Goal: Task Accomplishment & Management: Use online tool/utility

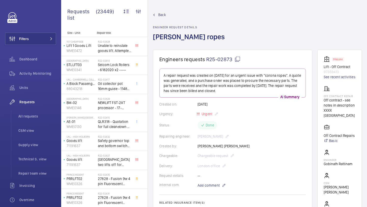
scroll to position [178, 0]
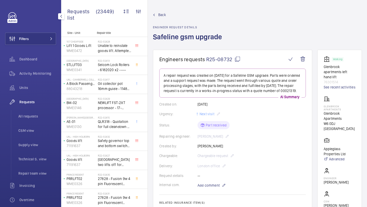
click at [45, 31] on div "Filters Dashboard Activity Monitoring Units Requests All requests CSM view Supp…" at bounding box center [30, 138] width 51 height 253
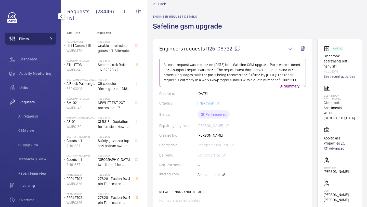
click at [45, 33] on button "Filters" at bounding box center [30, 39] width 51 height 12
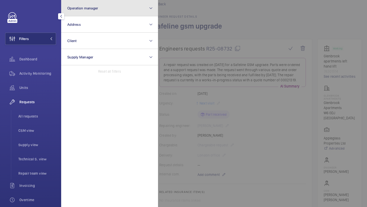
click at [77, 14] on button "Operation manager" at bounding box center [109, 8] width 97 height 16
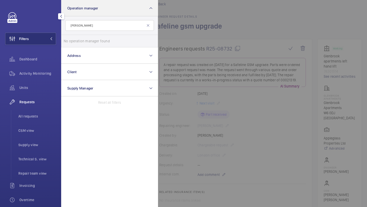
type input "lewis worm"
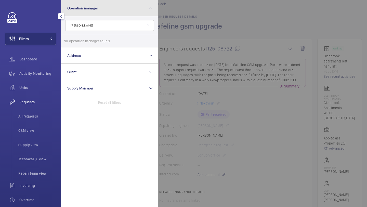
click at [104, 11] on button "Operation manager" at bounding box center [109, 8] width 97 height 16
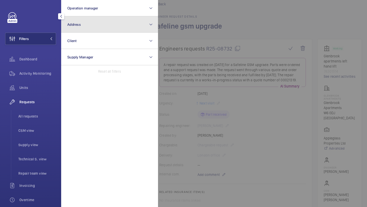
click at [78, 29] on button "Address" at bounding box center [109, 24] width 97 height 16
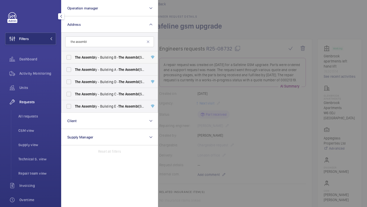
type input "the assembl"
click at [86, 54] on label "The Assembl y - Building B - The Assembl y - Building B, Montrose Crescent, WEM…" at bounding box center [106, 57] width 89 height 12
click at [74, 54] on input "The Assembl y - Building B - The Assembl y - Building B, Montrose Crescent, WEM…" at bounding box center [69, 57] width 10 height 10
checkbox input "true"
click at [85, 67] on label "The Assembl y - Building A - The Assembl y - Building A, Montrose Crescent, WEM…" at bounding box center [106, 70] width 89 height 12
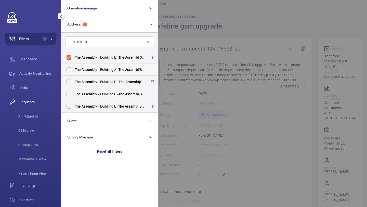
click at [74, 67] on input "The Assembl y - Building A - The Assembl y - Building A, Montrose Crescent, WEM…" at bounding box center [69, 70] width 10 height 10
checkbox input "true"
click at [83, 83] on span "Assembl" at bounding box center [89, 82] width 14 height 4
click at [74, 83] on input "The Assembl y - Building D - The Assembl y - Building D, Montrose Crescent, WEM…" at bounding box center [69, 82] width 10 height 10
checkbox input "true"
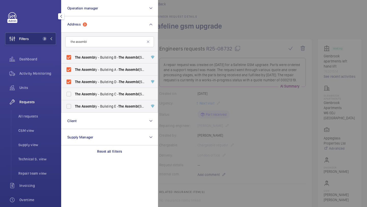
click at [82, 94] on span "Assembl" at bounding box center [89, 94] width 14 height 4
click at [74, 94] on input "The Assembl y - Building C - The Assembl y - Building C, Montrose Crescent, WEM…" at bounding box center [69, 94] width 10 height 10
checkbox input "true"
click at [82, 104] on span "Assembl" at bounding box center [89, 106] width 14 height 4
click at [74, 104] on input "The Assembl y - Building E - The Assembl y - Building E, Montrose Crescent, WEM…" at bounding box center [69, 106] width 10 height 10
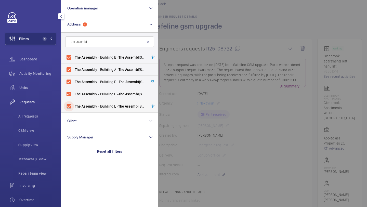
checkbox input "true"
click at [45, 91] on div "Units" at bounding box center [30, 88] width 51 height 12
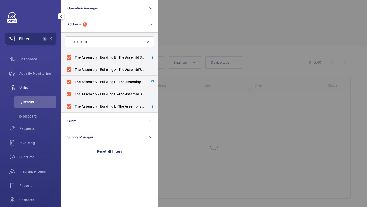
click at [184, 38] on div at bounding box center [341, 103] width 367 height 207
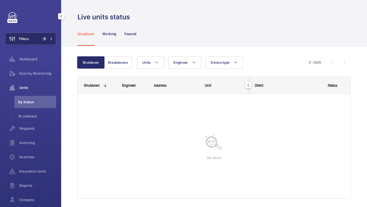
click at [36, 40] on button "Filters 5" at bounding box center [30, 39] width 51 height 12
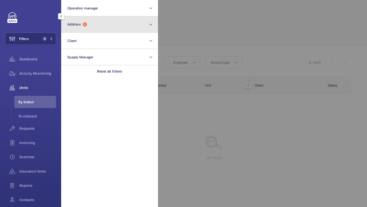
click at [90, 22] on button "Address 5" at bounding box center [109, 24] width 97 height 16
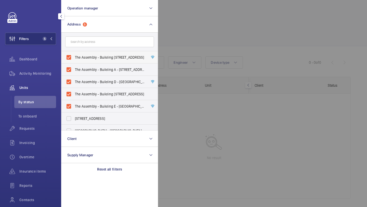
click at [91, 54] on label "The Assembly - Building B - The Assembly - Building B, Montrose Crescent, WEMBL…" at bounding box center [106, 57] width 89 height 12
click at [74, 54] on input "The Assembly - Building B - The Assembly - Building B, Montrose Crescent, WEMBL…" at bounding box center [69, 57] width 10 height 10
checkbox input "false"
click at [88, 71] on span "The Assembly - Building A - The Assembly - Building A, Montrose Crescent, WEMBL…" at bounding box center [110, 69] width 70 height 5
click at [74, 71] on input "The Assembly - Building A - The Assembly - Building A, Montrose Crescent, WEMBL…" at bounding box center [69, 70] width 10 height 10
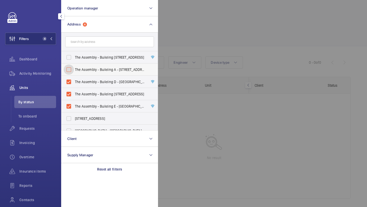
checkbox input "false"
click at [88, 84] on span "The Assembly - Building D - The Assembly - Building D, Montrose Crescent, WEMBL…" at bounding box center [110, 81] width 70 height 5
click at [74, 84] on input "The Assembly - Building D - The Assembly - Building D, Montrose Crescent, WEMBL…" at bounding box center [69, 82] width 10 height 10
checkbox input "false"
click at [88, 92] on span "The Assembly - Building C - The Assembly - Building C, Montrose Crescent, WEMBL…" at bounding box center [110, 94] width 70 height 5
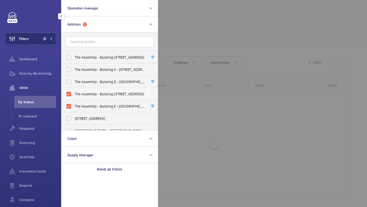
click at [74, 92] on input "The Assembly - Building C - The Assembly - Building C, Montrose Crescent, WEMBL…" at bounding box center [69, 94] width 10 height 10
checkbox input "false"
click at [86, 107] on span "The Assembly - Building E - The Assembly - Building E, Montrose Crescent, WEMBL…" at bounding box center [110, 106] width 70 height 5
click at [74, 107] on input "The Assembly - Building E - The Assembly - Building E, Montrose Crescent, WEMBL…" at bounding box center [69, 106] width 10 height 10
checkbox input "false"
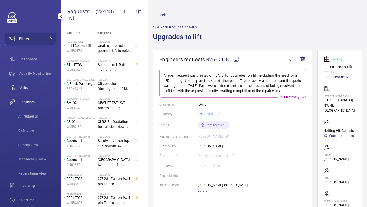
scroll to position [259, 0]
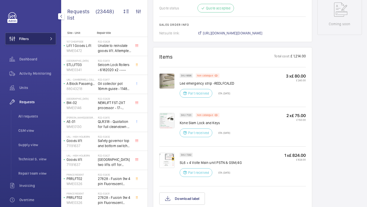
click at [51, 37] on button "Filters" at bounding box center [30, 39] width 51 height 12
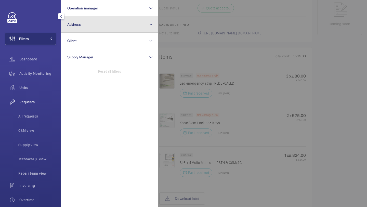
click at [75, 27] on button "Address" at bounding box center [109, 24] width 97 height 16
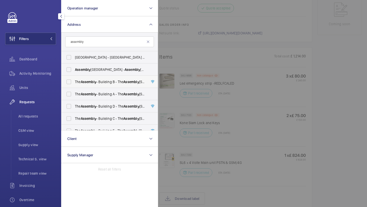
type input "assembly"
click at [85, 81] on span "Assembly" at bounding box center [89, 82] width 16 height 4
click at [74, 81] on input "The Assembly - Building B - The Assembly - Building B, Montrose Crescent, WEMBL…" at bounding box center [69, 82] width 10 height 10
checkbox input "true"
click at [91, 94] on span "Assembly" at bounding box center [89, 94] width 16 height 4
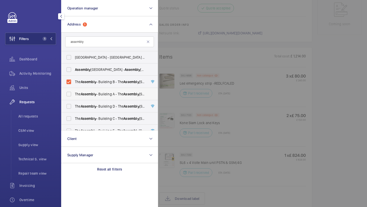
click at [74, 94] on input "The Assembly - Building A - The Assembly - Building A, Montrose Crescent, WEMBL…" at bounding box center [69, 94] width 10 height 10
checkbox input "true"
click at [90, 106] on span "Assembly" at bounding box center [89, 106] width 16 height 4
click at [74, 106] on input "The Assembly - Building D - The Assembly - Building D, Montrose Crescent, WEMBL…" at bounding box center [69, 106] width 10 height 10
checkbox input "true"
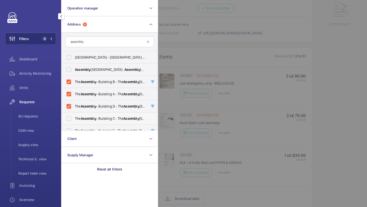
click at [90, 113] on label "The Assembly - Building C - The Assembly - Building C, Montrose Crescent, WEMBL…" at bounding box center [106, 119] width 89 height 12
click at [74, 114] on input "The Assembly - Building C - The Assembly - Building C, Montrose Crescent, WEMBL…" at bounding box center [69, 119] width 10 height 10
checkbox input "true"
click at [90, 111] on ul "Stoke Newington Town Hall - Stoke Newington Town Hall & Assembly Hall, LONDON N…" at bounding box center [110, 94] width 96 height 86
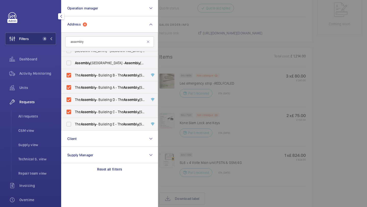
click at [86, 124] on span "Assembly" at bounding box center [89, 124] width 16 height 4
click at [74, 124] on input "The Assembly - Building E - The Assembly - Building E, Montrose Crescent, WEMBL…" at bounding box center [69, 124] width 10 height 10
checkbox input "true"
click at [37, 88] on span "Units" at bounding box center [37, 87] width 37 height 5
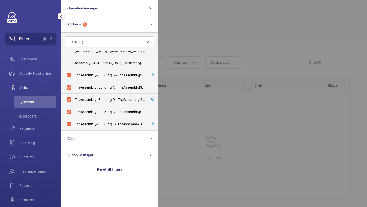
click at [170, 29] on div at bounding box center [341, 103] width 367 height 207
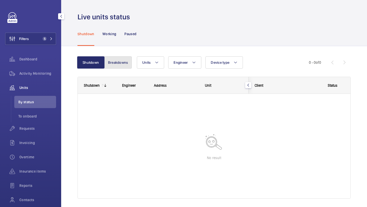
click at [115, 63] on button "Breakdowns" at bounding box center [118, 62] width 28 height 12
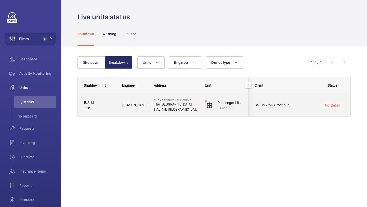
click at [274, 102] on div "Savills - M&G Portfolio" at bounding box center [271, 105] width 45 height 16
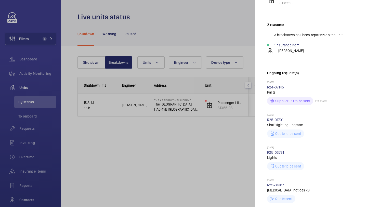
scroll to position [272, 0]
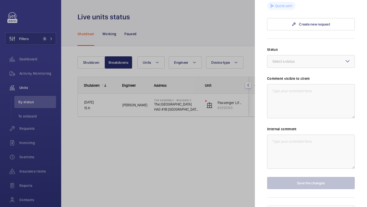
click at [168, 168] on div at bounding box center [183, 103] width 367 height 207
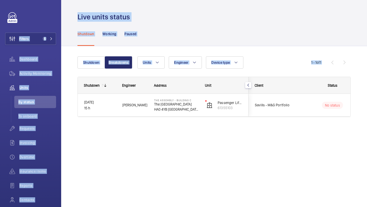
drag, startPoint x: 167, startPoint y: 167, endPoint x: 66, endPoint y: 75, distance: 137.1
click at [67, 75] on mat-sidenav-container "Filters 5 Dashboard Activity Monitoring Units By status To onboard Requests Inv…" at bounding box center [183, 103] width 367 height 207
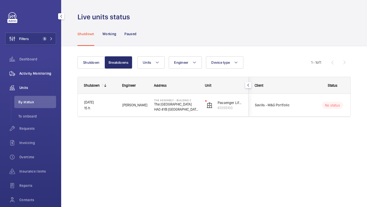
click at [50, 68] on div "Activity Monitoring" at bounding box center [30, 73] width 51 height 12
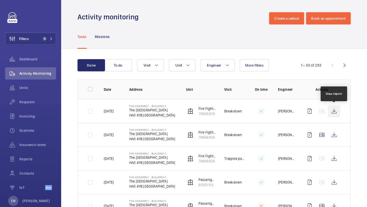
click at [336, 111] on wm-front-icon-button at bounding box center [334, 111] width 12 height 12
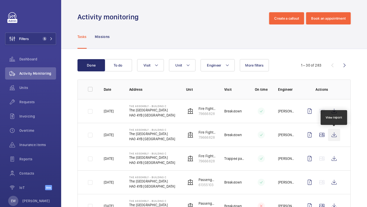
click at [334, 132] on wm-front-icon-button at bounding box center [334, 135] width 12 height 12
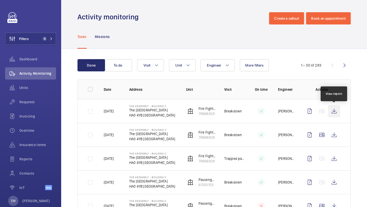
click at [334, 111] on wm-front-icon-button at bounding box center [334, 111] width 12 height 12
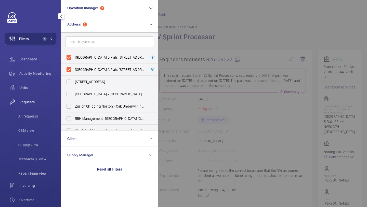
scroll to position [152, 0]
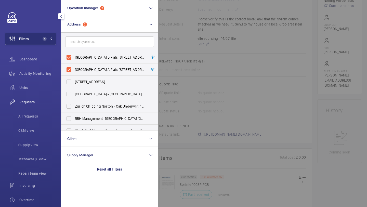
click at [115, 57] on span "Donnington Court Block B Flats 22-44 - High Risk Building - Donnington Court Bl…" at bounding box center [110, 57] width 70 height 5
click at [74, 57] on input "Donnington Court Block B Flats 22-44 - High Risk Building - Donnington Court Bl…" at bounding box center [69, 57] width 10 height 10
checkbox input "false"
click at [35, 15] on div at bounding box center [32, 16] width 48 height 8
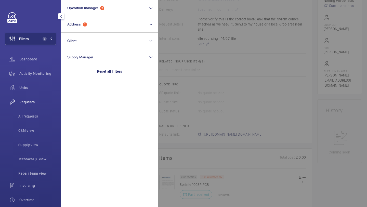
click at [35, 15] on div at bounding box center [32, 16] width 48 height 8
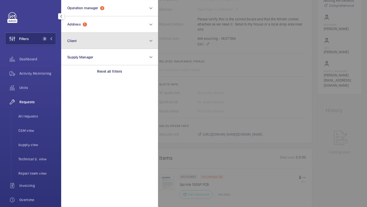
click at [81, 34] on button "Client" at bounding box center [109, 41] width 97 height 16
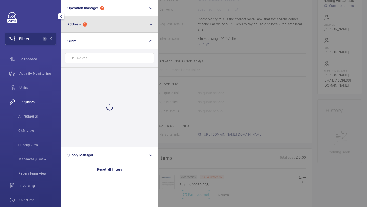
click at [81, 27] on button "Address 1" at bounding box center [109, 24] width 97 height 16
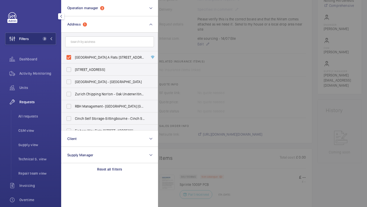
click at [81, 50] on form at bounding box center [110, 42] width 96 height 19
click at [83, 63] on label "Donnington Court Block A Flats 1-21 - High Risk Building - Donnington Court Blo…" at bounding box center [106, 57] width 89 height 12
click at [74, 63] on input "Donnington Court Block A Flats 1-21 - High Risk Building - Donnington Court Blo…" at bounding box center [69, 57] width 10 height 10
checkbox input "false"
click at [87, 38] on input "text" at bounding box center [109, 41] width 89 height 11
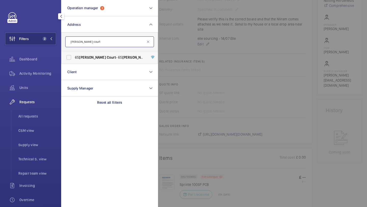
type input "winton court"
click at [85, 58] on span "Winton" at bounding box center [92, 57] width 27 height 4
click at [74, 58] on input "65 Winton Court - 65 Winton Court , LONDON N1 9AN" at bounding box center [69, 57] width 10 height 10
checkbox input "true"
click at [50, 84] on div "Units" at bounding box center [30, 88] width 51 height 12
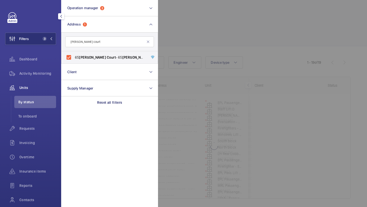
click at [180, 23] on div at bounding box center [341, 103] width 367 height 207
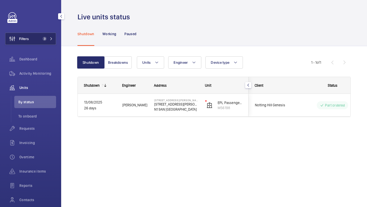
click at [39, 42] on button "Filters 3" at bounding box center [30, 39] width 51 height 12
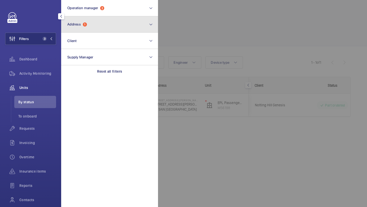
click at [87, 28] on button "Address 1" at bounding box center [109, 24] width 97 height 16
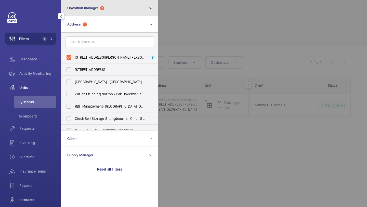
click at [95, 13] on button "Operation manager 2" at bounding box center [109, 8] width 97 height 16
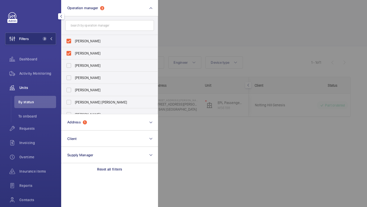
click at [171, 22] on div at bounding box center [341, 103] width 367 height 207
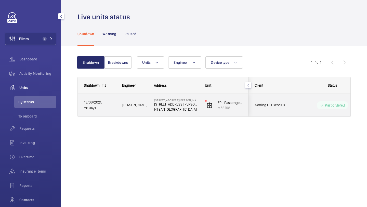
click at [290, 99] on div "Notting Hill Genesis" at bounding box center [271, 105] width 45 height 16
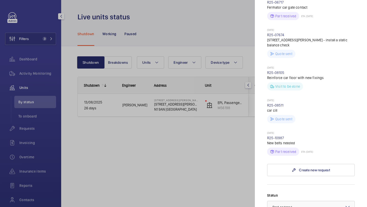
scroll to position [423, 0]
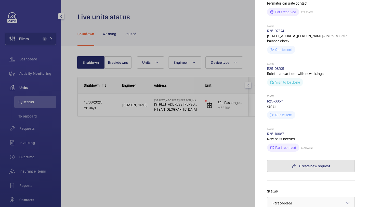
click at [295, 164] on mat-icon at bounding box center [294, 166] width 4 height 4
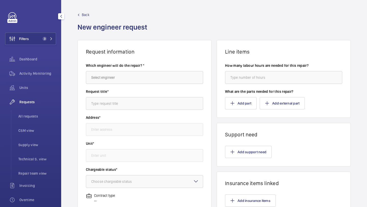
type input "65 Winton Court 65 Winton Court, N1 9AN LONDON"
type input "M56198 - EPL Passenger Lift"
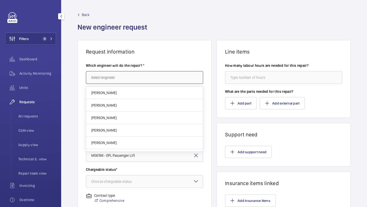
click at [156, 80] on input "text" at bounding box center [144, 77] width 117 height 13
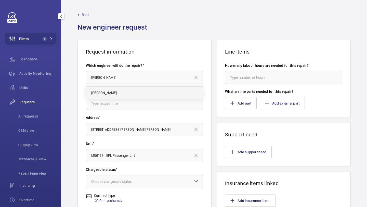
click at [148, 94] on mat-option "Keith Bishop" at bounding box center [144, 93] width 117 height 12
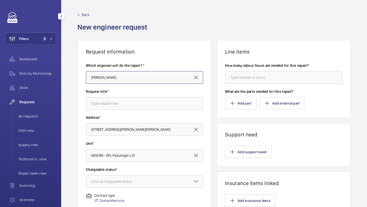
type input "Keith Bishop"
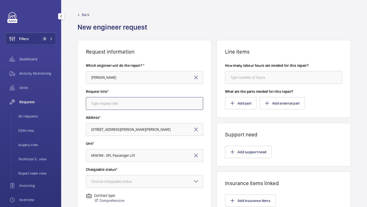
click at [143, 104] on input "text" at bounding box center [144, 103] width 117 height 13
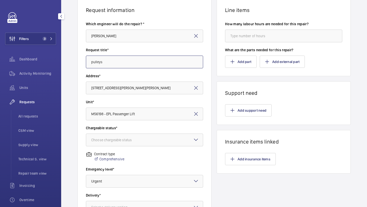
scroll to position [47, 0]
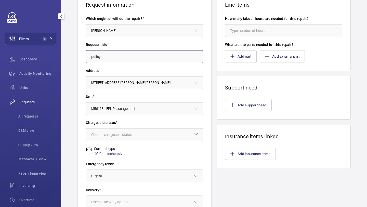
click at [128, 135] on div "Choose chargeable status" at bounding box center [117, 134] width 53 height 5
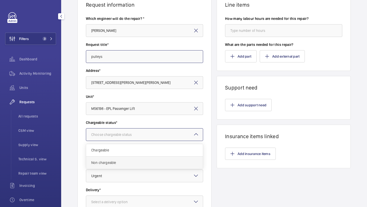
click at [122, 163] on span "Non chargeable" at bounding box center [144, 162] width 107 height 5
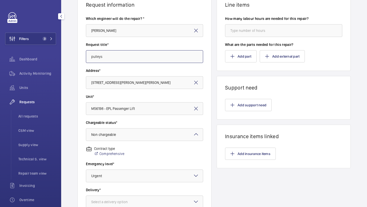
scroll to position [116, 0]
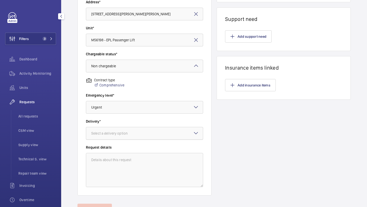
click at [127, 138] on div at bounding box center [144, 133] width 117 height 12
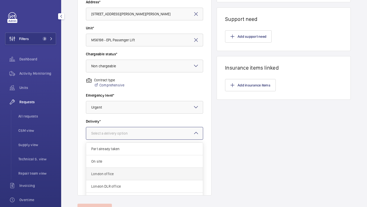
click at [116, 173] on span "London office" at bounding box center [144, 173] width 107 height 5
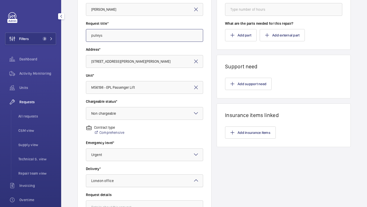
scroll to position [0, 0]
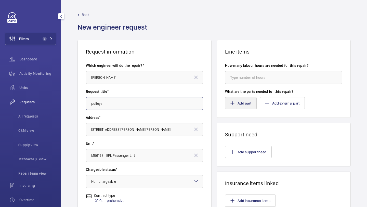
type input "pulleys"
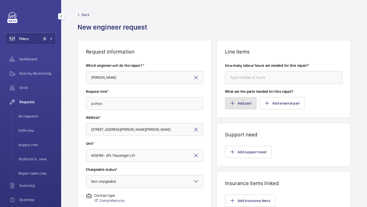
click at [243, 103] on button "Add part" at bounding box center [241, 103] width 32 height 12
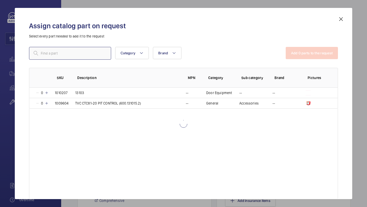
click at [94, 50] on input "text" at bounding box center [70, 53] width 82 height 13
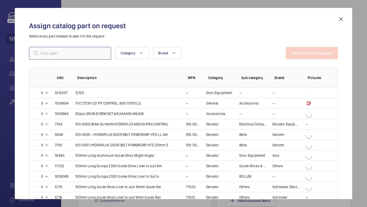
type input "Schindler Pulley Assembled V-Pulley cpl. L=224"
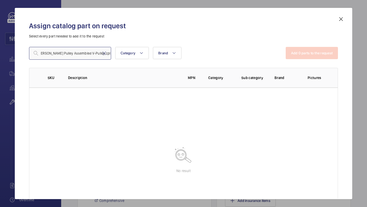
click at [94, 50] on input "Schindler Pulley Assembled V-Pulley cpl. L=224" at bounding box center [70, 53] width 82 height 13
click at [58, 55] on input "Schindler Pulley Assembled V-Pulley cpl. L=224" at bounding box center [70, 53] width 82 height 13
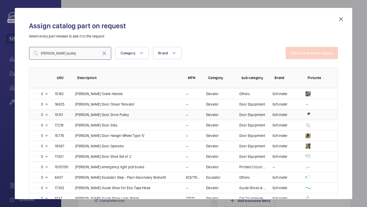
scroll to position [270, 0]
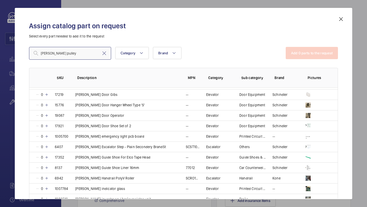
type input "schindler pulley"
click at [104, 56] on input "schindler pulley" at bounding box center [70, 53] width 82 height 13
click at [104, 55] on mat-icon at bounding box center [104, 53] width 6 height 6
paste input "1010217"
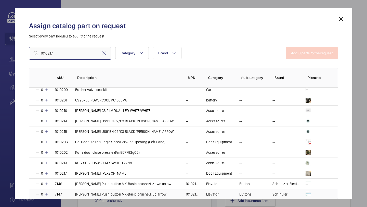
scroll to position [35, 0]
type input "1010217"
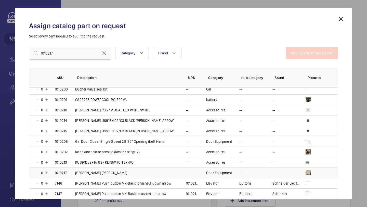
click at [46, 173] on mat-icon at bounding box center [47, 173] width 4 height 4
click at [316, 54] on button "Add 1 parts to the request" at bounding box center [313, 53] width 52 height 12
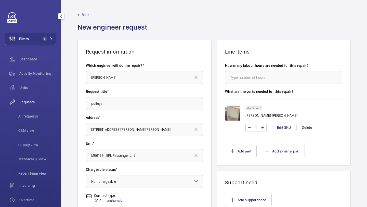
scroll to position [141, 0]
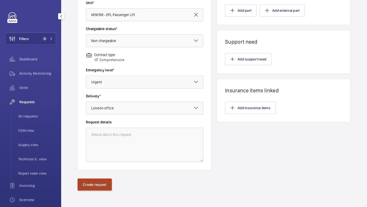
click at [96, 183] on button "Create request" at bounding box center [95, 185] width 34 height 12
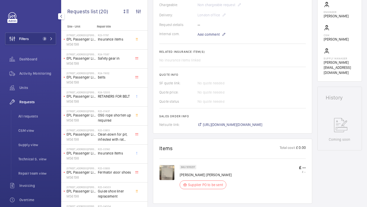
scroll to position [167, 0]
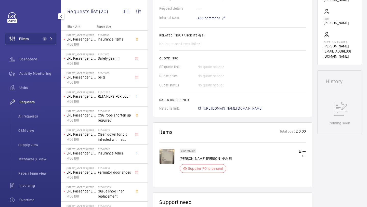
click at [219, 109] on span "https://6461500.app.netsuite.com/app/accounting/transactions/salesord.nl?id=299…" at bounding box center [233, 108] width 60 height 5
click at [31, 37] on button "Filters 3" at bounding box center [30, 39] width 51 height 12
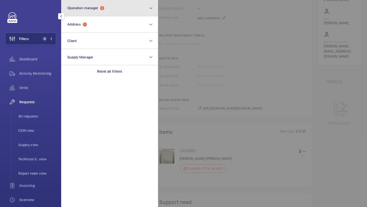
click at [81, 15] on button "Operation manager 2" at bounding box center [109, 8] width 97 height 16
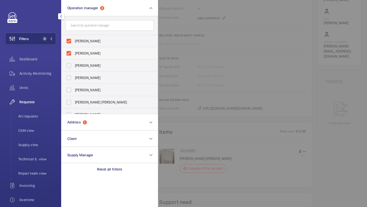
click at [78, 51] on span "[PERSON_NAME]" at bounding box center [110, 53] width 70 height 5
click at [74, 51] on input "[PERSON_NAME]" at bounding box center [69, 53] width 10 height 10
checkbox input "false"
click at [41, 88] on span "Units" at bounding box center [37, 87] width 37 height 5
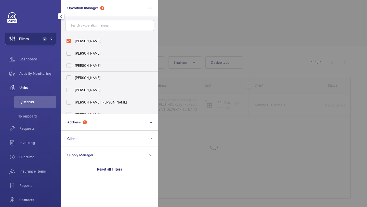
click at [194, 22] on div at bounding box center [341, 103] width 367 height 207
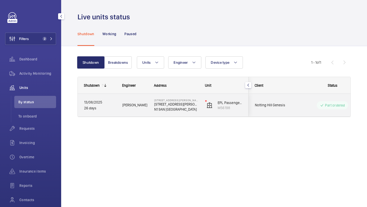
click at [279, 109] on div "Notting Hill Genesis" at bounding box center [271, 105] width 45 height 16
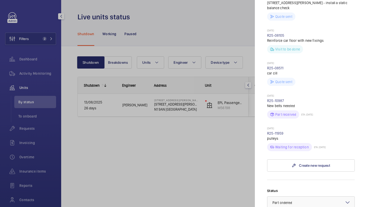
scroll to position [530, 0]
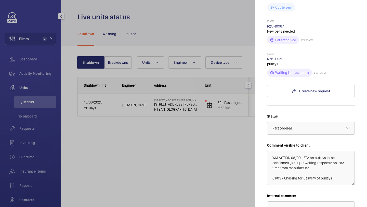
click at [234, 154] on div at bounding box center [183, 103] width 367 height 207
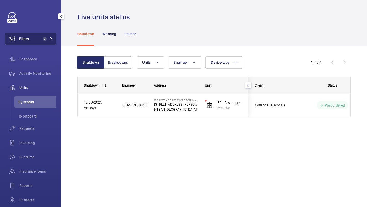
click at [52, 41] on button "Filters 2" at bounding box center [30, 39] width 51 height 12
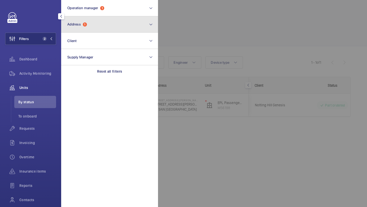
click at [76, 27] on button "Address 1" at bounding box center [109, 24] width 97 height 16
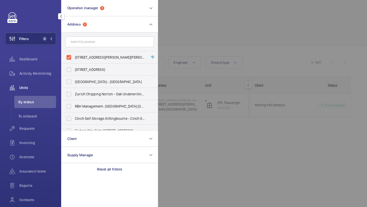
click at [78, 51] on form at bounding box center [110, 42] width 96 height 19
click at [78, 54] on label "65 Winton Court - 65 Winton Court, LONDON N1 9AN" at bounding box center [106, 57] width 89 height 12
click at [74, 54] on input "65 Winton Court - 65 Winton Court, LONDON N1 9AN" at bounding box center [69, 57] width 10 height 10
checkbox input "false"
click at [176, 39] on div at bounding box center [341, 103] width 367 height 207
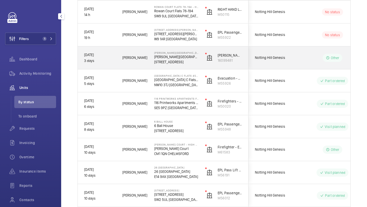
scroll to position [94, 0]
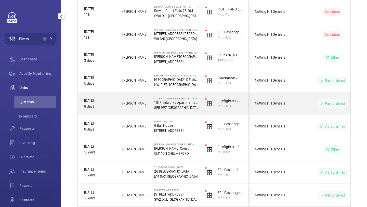
click at [265, 101] on span "Notting Hill Genesis" at bounding box center [274, 104] width 39 height 6
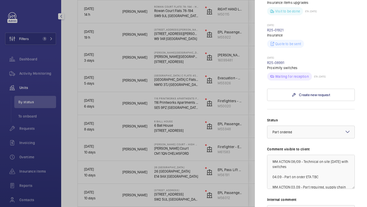
scroll to position [206, 0]
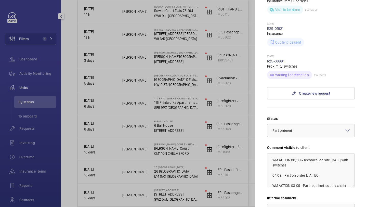
click at [278, 59] on link "R25-08991" at bounding box center [275, 61] width 17 height 4
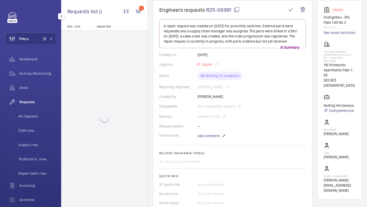
scroll to position [245, 0]
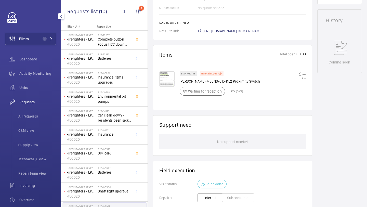
click at [171, 79] on img at bounding box center [167, 78] width 15 height 15
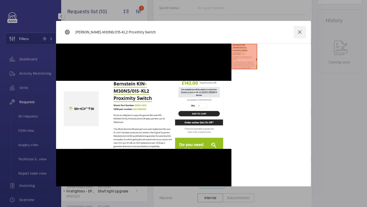
click at [299, 32] on wm-front-icon-button at bounding box center [300, 32] width 12 height 12
click at [42, 87] on span "Units" at bounding box center [37, 87] width 37 height 5
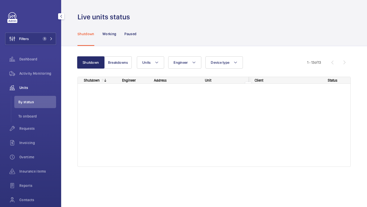
click at [42, 87] on span "Units" at bounding box center [37, 87] width 37 height 5
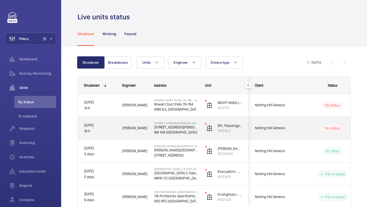
scroll to position [58, 0]
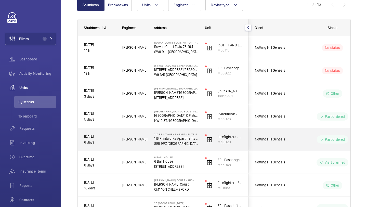
click at [270, 145] on div "Notting Hill Genesis" at bounding box center [271, 139] width 45 height 16
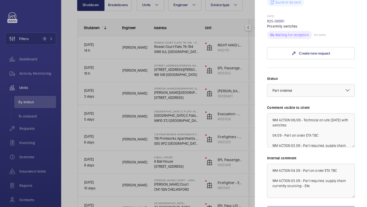
scroll to position [276, 0]
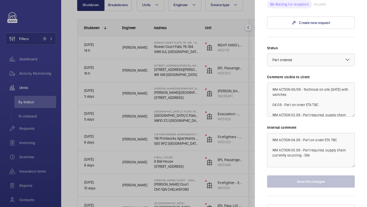
click at [238, 130] on div at bounding box center [183, 103] width 367 height 207
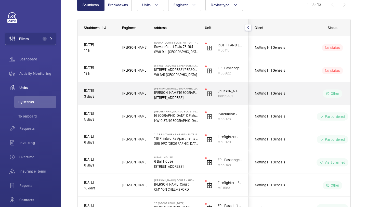
click at [288, 89] on div "Notting Hill Genesis" at bounding box center [271, 93] width 45 height 16
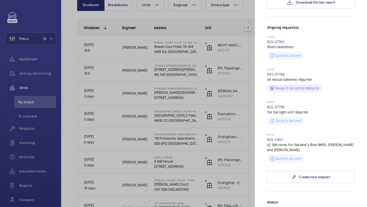
scroll to position [215, 0]
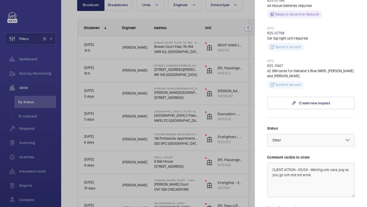
click at [192, 97] on div at bounding box center [183, 103] width 367 height 207
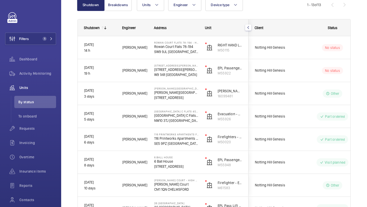
scroll to position [0, 0]
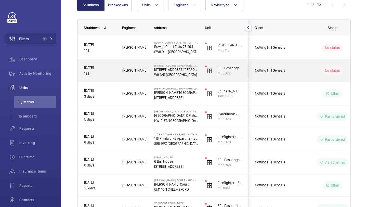
click at [260, 76] on div "Notting Hill Genesis" at bounding box center [271, 71] width 45 height 16
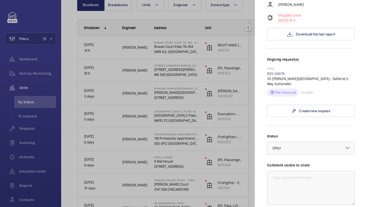
scroll to position [34, 0]
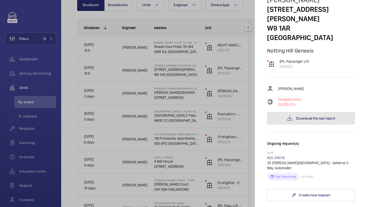
click at [289, 112] on button "Download the last report" at bounding box center [311, 118] width 88 height 12
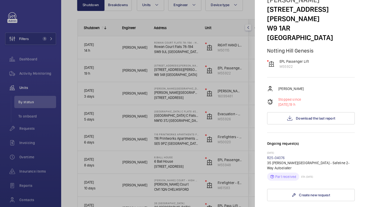
click at [221, 54] on div at bounding box center [183, 103] width 367 height 207
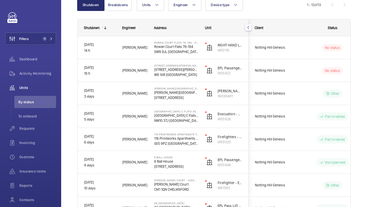
scroll to position [0, 0]
click at [292, 51] on mat-sidenav-container "Filters 1 Dashboard Activity Monitoring Units By status To onboard Requests Inv…" at bounding box center [183, 103] width 367 height 207
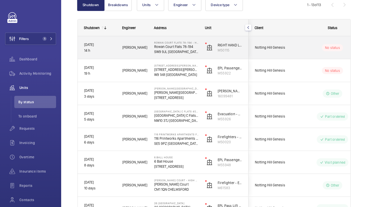
click at [291, 51] on div "Notting Hill Genesis" at bounding box center [271, 48] width 45 height 16
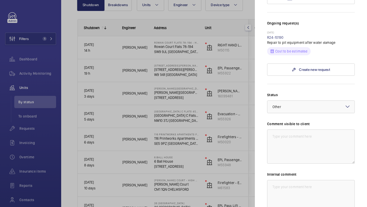
scroll to position [128, 0]
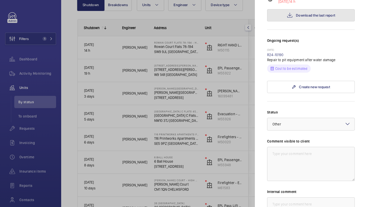
click at [301, 9] on button "Download the last report" at bounding box center [311, 15] width 88 height 12
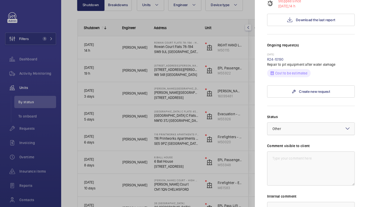
scroll to position [192, 0]
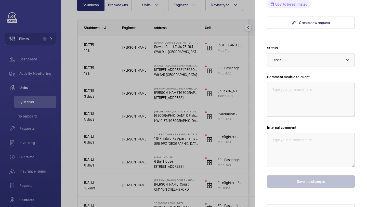
click at [298, 54] on div at bounding box center [311, 60] width 87 height 12
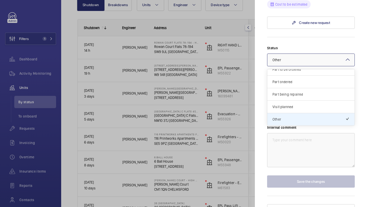
click at [297, 92] on span "Part being repaired" at bounding box center [311, 94] width 77 height 5
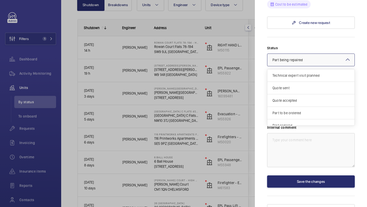
click at [303, 54] on div at bounding box center [311, 60] width 87 height 12
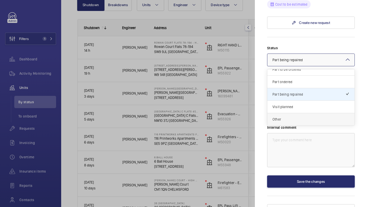
click at [297, 117] on span "Other" at bounding box center [311, 119] width 77 height 5
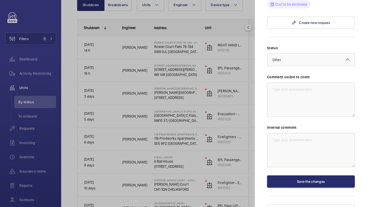
click at [300, 161] on div "Status Select a status × Other × Comment visible to client Internal comment Sav…" at bounding box center [311, 116] width 88 height 142
click at [300, 176] on button "Save the changes" at bounding box center [311, 182] width 88 height 12
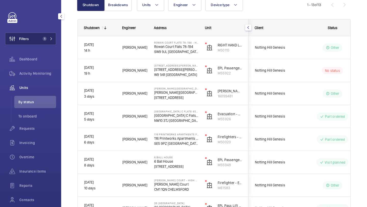
click at [44, 38] on span "1" at bounding box center [45, 39] width 4 height 4
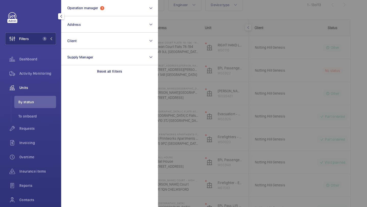
click at [188, 70] on div at bounding box center [341, 103] width 367 height 207
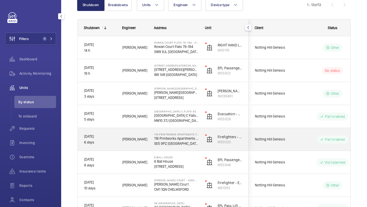
click at [273, 136] on div "Notting Hill Genesis" at bounding box center [271, 139] width 45 height 16
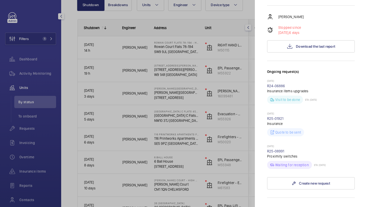
scroll to position [120, 0]
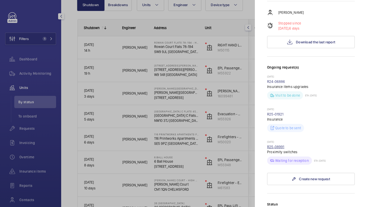
click at [278, 145] on link "R25-08991" at bounding box center [275, 147] width 17 height 4
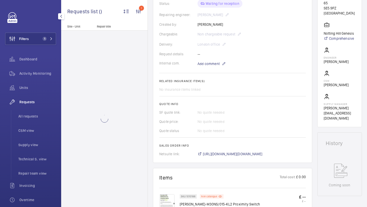
scroll to position [164, 0]
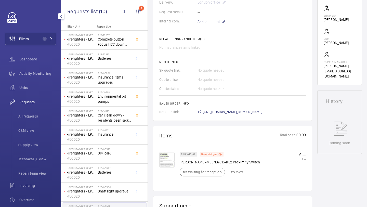
click at [171, 154] on img at bounding box center [167, 159] width 15 height 15
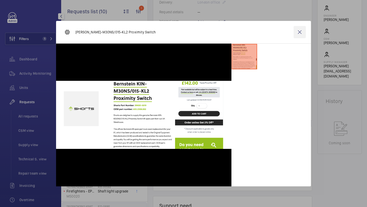
click at [296, 30] on wm-front-icon-button at bounding box center [300, 32] width 12 height 12
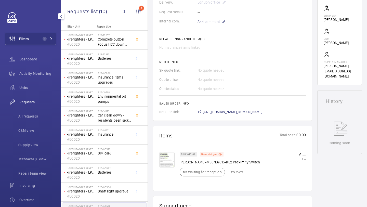
scroll to position [0, 0]
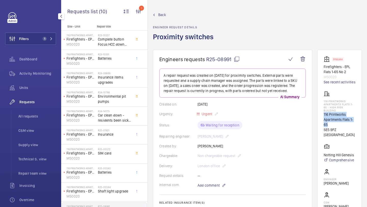
drag, startPoint x: 325, startPoint y: 126, endPoint x: 324, endPoint y: 121, distance: 5.6
click at [324, 121] on wm-front-card "Stopped Firefighters - EPL Flats 1-65 No 2 M50020 See recent activities 116 Pri…" at bounding box center [340, 149] width 45 height 199
copy p "116 Printworks Apartments Flats 1-65"
click at [35, 35] on button "Filters 1" at bounding box center [30, 39] width 51 height 12
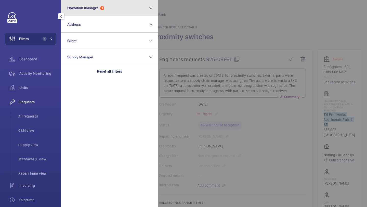
click at [81, 14] on button "Operation manager 1" at bounding box center [109, 8] width 97 height 16
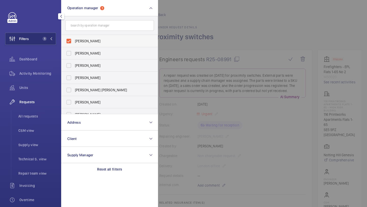
click at [82, 40] on span "[PERSON_NAME]" at bounding box center [110, 41] width 70 height 5
click at [74, 40] on input "[PERSON_NAME]" at bounding box center [69, 41] width 10 height 10
checkbox input "false"
click at [32, 118] on span "All requests" at bounding box center [37, 116] width 38 height 5
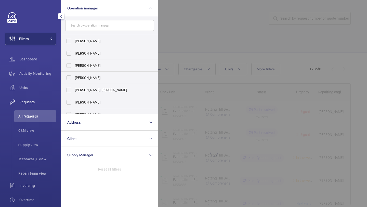
click at [213, 28] on div at bounding box center [341, 103] width 367 height 207
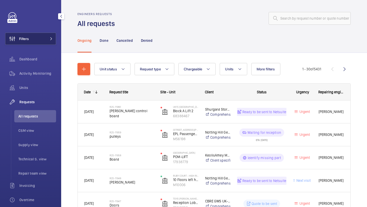
click at [38, 44] on button "Filters" at bounding box center [30, 39] width 51 height 12
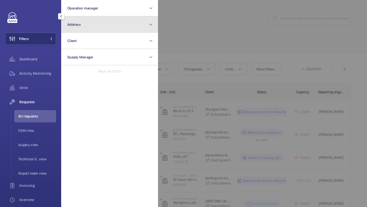
click at [70, 26] on span "Address" at bounding box center [74, 24] width 14 height 4
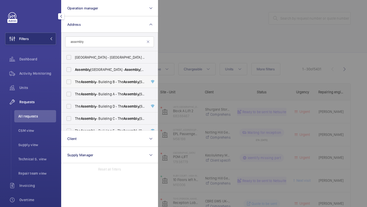
scroll to position [7, 0]
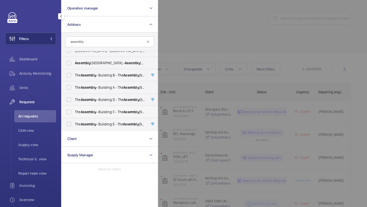
type input "assembly"
click at [92, 106] on label "The Assembly - Building C - The Assembly - Building C, Montrose Crescent, WEMBL…" at bounding box center [106, 112] width 89 height 12
click at [74, 107] on input "The Assembly - Building C - The Assembly - Building C, Montrose Crescent, WEMBL…" at bounding box center [69, 112] width 10 height 10
checkbox input "true"
click at [52, 86] on span "Units" at bounding box center [37, 87] width 37 height 5
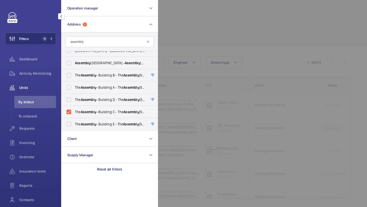
click at [270, 22] on div at bounding box center [341, 103] width 367 height 207
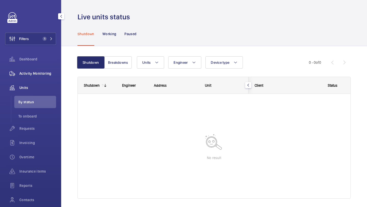
click at [43, 73] on span "Activity Monitoring" at bounding box center [37, 73] width 37 height 5
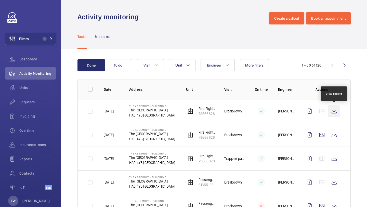
click at [333, 112] on wm-front-icon-button at bounding box center [334, 111] width 12 height 12
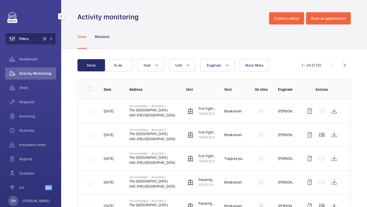
click at [38, 40] on button "Filters 1" at bounding box center [30, 39] width 51 height 12
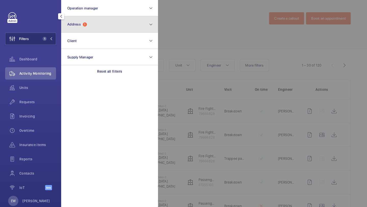
click at [89, 26] on button "Address 1" at bounding box center [109, 24] width 97 height 16
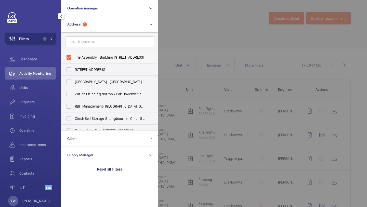
click at [82, 55] on span "The Assembly - Building C - The Assembly - Building C, Montrose Crescent, WEMBL…" at bounding box center [110, 57] width 70 height 5
click at [74, 55] on input "The Assembly - Building C - The Assembly - Building C, Montrose Crescent, WEMBL…" at bounding box center [69, 57] width 10 height 10
checkbox input "false"
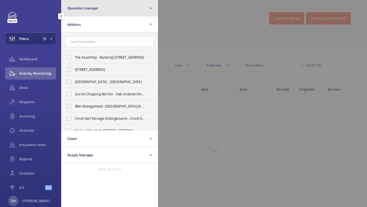
click at [89, 15] on button "Operation manager" at bounding box center [109, 8] width 97 height 16
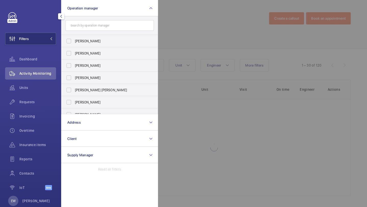
click at [86, 33] on form at bounding box center [110, 25] width 96 height 19
click at [86, 36] on label "[PERSON_NAME]" at bounding box center [106, 41] width 89 height 12
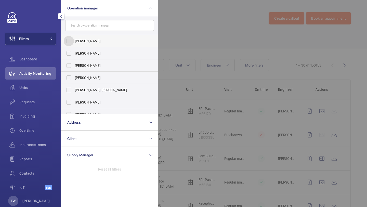
click at [74, 36] on input "[PERSON_NAME]" at bounding box center [69, 41] width 10 height 10
checkbox input "true"
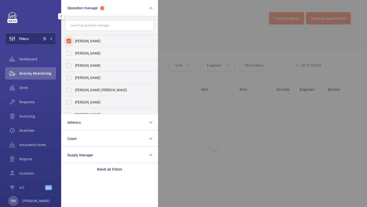
scroll to position [19, 0]
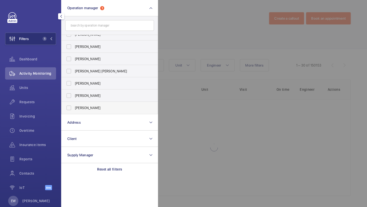
click at [82, 107] on span "[PERSON_NAME]" at bounding box center [110, 107] width 70 height 5
click at [74, 107] on input "[PERSON_NAME]" at bounding box center [69, 108] width 10 height 10
checkbox input "true"
click at [42, 90] on span "Units" at bounding box center [37, 87] width 37 height 5
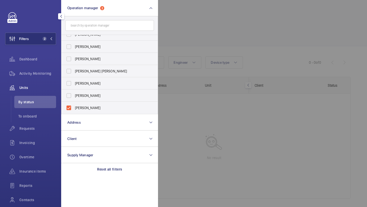
click at [205, 44] on div at bounding box center [341, 103] width 367 height 207
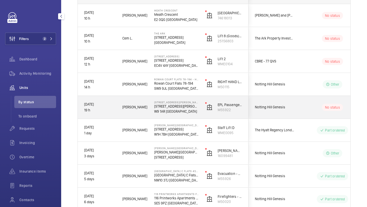
scroll to position [90, 0]
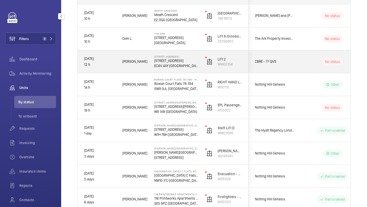
click at [283, 63] on span "CBRE - 77 QVS" at bounding box center [274, 62] width 39 height 6
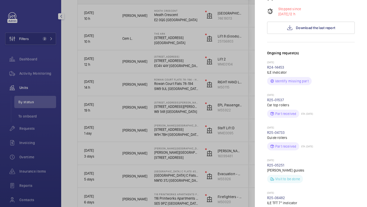
scroll to position [106, 0]
click at [303, 22] on button "Download the last report" at bounding box center [311, 28] width 88 height 12
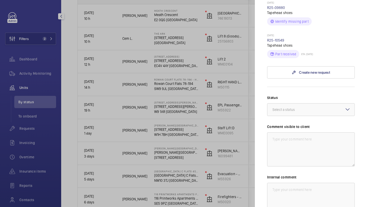
scroll to position [379, 0]
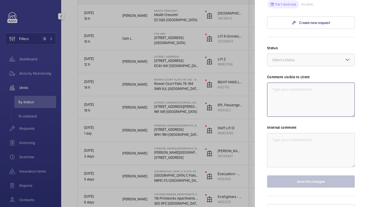
click at [278, 83] on textarea at bounding box center [311, 100] width 88 height 34
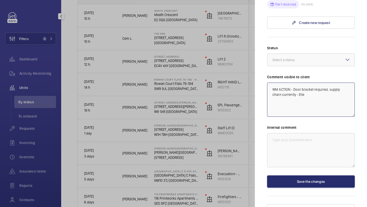
click at [288, 86] on textarea "WM ACTION - Door bracket required, supply chain currently - Elle" at bounding box center [311, 100] width 88 height 34
click at [291, 83] on textarea "WM ACTION - Door bracket required, supply chain currently - Elle" at bounding box center [311, 100] width 88 height 34
click at [290, 83] on textarea "WM ACTION - Door bracket required, supply chain currently - Elle" at bounding box center [311, 100] width 88 height 34
drag, startPoint x: 310, startPoint y: 88, endPoint x: 269, endPoint y: 79, distance: 41.8
click at [269, 83] on textarea "WM ACTION 09.09 - Door bracket required, supply chain currently - Elle" at bounding box center [311, 100] width 88 height 34
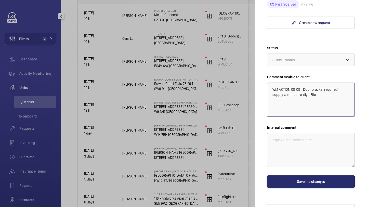
type textarea "WM ACTION 09.09 - Door bracket required, supply chain currently - Elle"
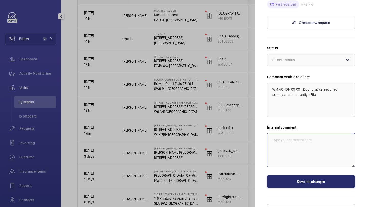
click at [288, 134] on textarea at bounding box center [311, 150] width 88 height 34
paste textarea "WM ACTION 09.09 - Door bracket required, supply chain currently - Elle"
drag, startPoint x: 307, startPoint y: 136, endPoint x: 339, endPoint y: 131, distance: 31.8
click at [339, 133] on textarea "WM ACTION 09.09 - Door bracket required, supply chain currently - Elle" at bounding box center [311, 150] width 88 height 34
click at [325, 54] on div at bounding box center [311, 60] width 87 height 12
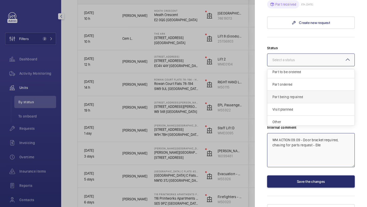
scroll to position [41, 0]
click at [311, 70] on span "Part to be ordered" at bounding box center [311, 72] width 77 height 5
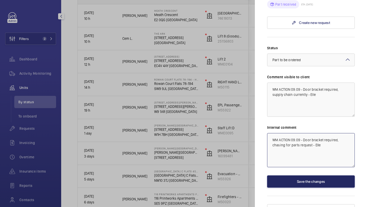
type textarea "WM ACTION 09.09 - Door bracket required, chasing for parts request - Elle"
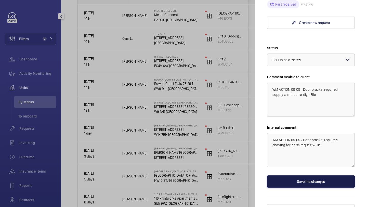
click at [303, 176] on button "Save the changes" at bounding box center [311, 182] width 88 height 12
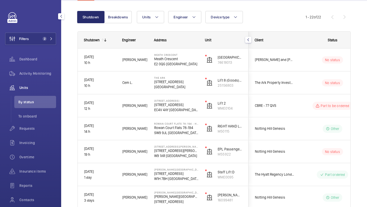
scroll to position [47, 0]
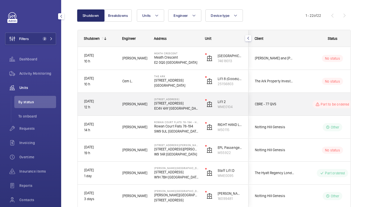
click at [285, 104] on span "CBRE - 77 QVS" at bounding box center [274, 104] width 39 height 6
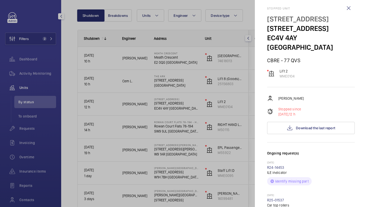
scroll to position [0, 0]
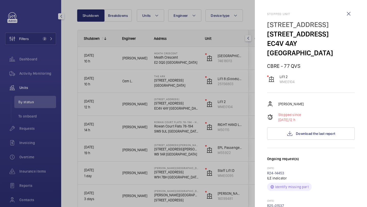
drag, startPoint x: 345, startPoint y: 35, endPoint x: 265, endPoint y: 34, distance: 80.1
click at [265, 34] on mat-sidenav "Stopped unit 77 Queen Victoria Street 77 Queen Victoria Street EC4V 4AY LONDON …" at bounding box center [311, 103] width 112 height 207
copy p "[STREET_ADDRESS]"
click at [219, 31] on div at bounding box center [183, 103] width 367 height 207
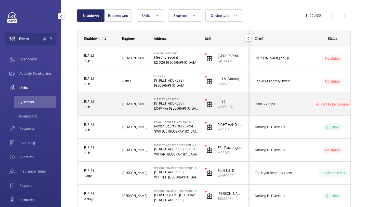
click at [279, 102] on span "CBRE - 77 QVS" at bounding box center [274, 104] width 39 height 6
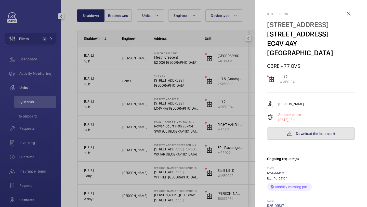
click at [298, 129] on button "Download the last report" at bounding box center [311, 134] width 88 height 12
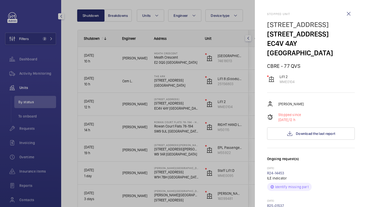
click at [45, 101] on div at bounding box center [183, 103] width 367 height 207
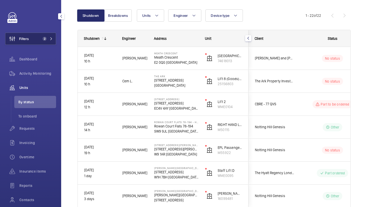
click at [41, 41] on button "Filters 2" at bounding box center [30, 39] width 51 height 12
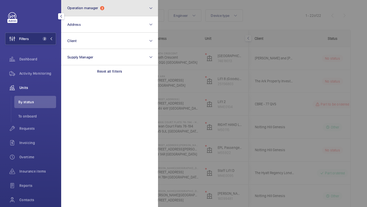
click at [96, 12] on button "Operation manager 2" at bounding box center [109, 8] width 97 height 16
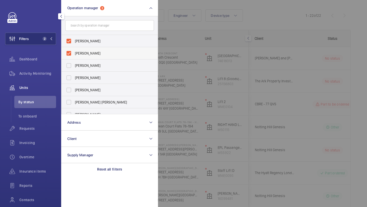
click at [79, 52] on span "[PERSON_NAME]" at bounding box center [110, 53] width 70 height 5
click at [74, 52] on input "[PERSON_NAME]" at bounding box center [69, 53] width 10 height 10
checkbox input "false"
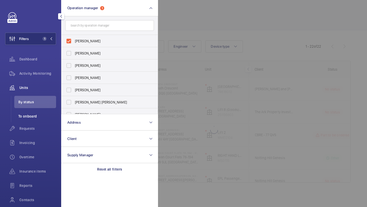
click at [39, 120] on li "To onboard" at bounding box center [35, 116] width 42 height 12
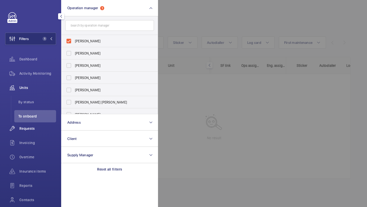
click at [39, 125] on div "Requests" at bounding box center [30, 128] width 51 height 12
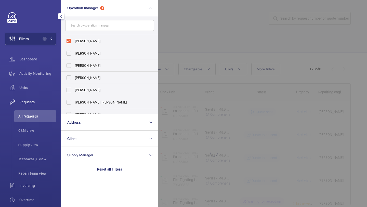
click at [212, 48] on div at bounding box center [341, 103] width 367 height 207
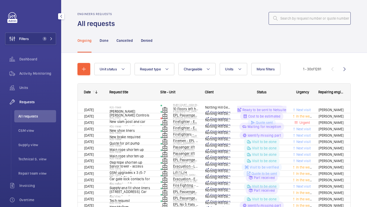
click at [282, 24] on input "text" at bounding box center [310, 18] width 82 height 13
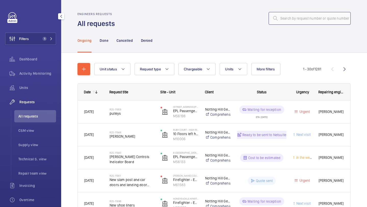
paste input "R25-07758"
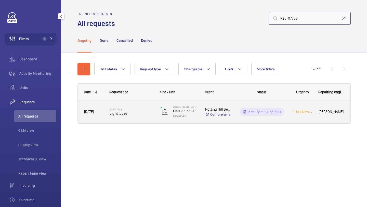
type input "R25-07758"
click at [116, 113] on span "Light tubes" at bounding box center [132, 113] width 44 height 5
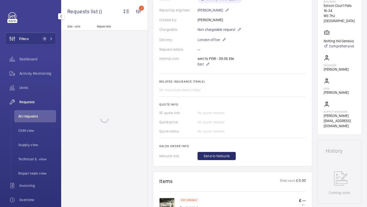
scroll to position [255, 0]
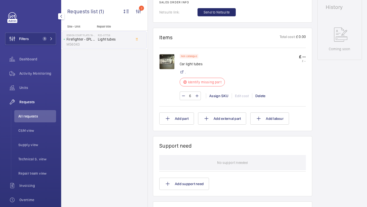
click at [169, 66] on img at bounding box center [167, 61] width 15 height 15
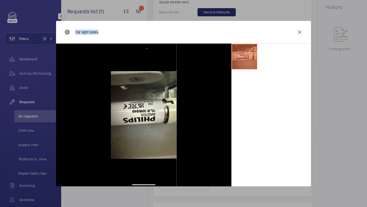
drag, startPoint x: 101, startPoint y: 32, endPoint x: 75, endPoint y: 32, distance: 26.0
click at [75, 32] on div "Car light tubes" at bounding box center [183, 32] width 255 height 23
copy p "Car light tubes"
click at [297, 31] on wm-front-icon-button at bounding box center [300, 32] width 12 height 12
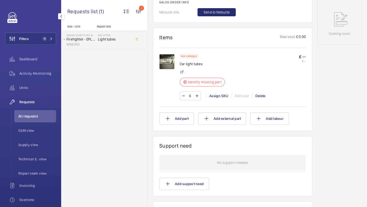
scroll to position [0, 0]
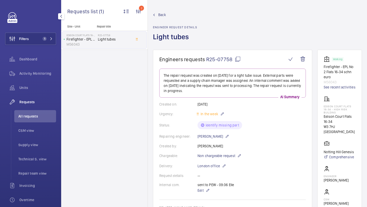
click at [331, 120] on p "Edison Court Flats 16-34" at bounding box center [340, 119] width 32 height 10
drag, startPoint x: 333, startPoint y: 121, endPoint x: 324, endPoint y: 118, distance: 9.4
click at [324, 118] on p "Edison Court Flats 16-34" at bounding box center [340, 119] width 32 height 10
copy p "Edison Court Flats 16-34"
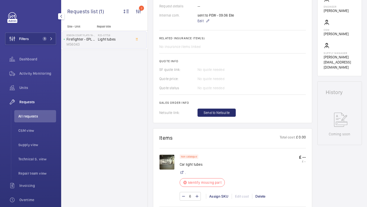
scroll to position [150, 0]
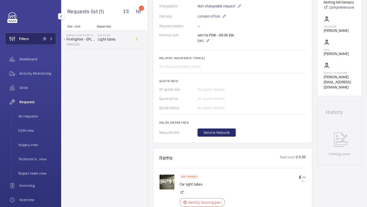
click at [36, 38] on button "Filters 1" at bounding box center [30, 39] width 51 height 12
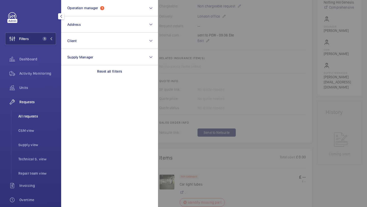
click at [35, 118] on span "All requests" at bounding box center [37, 116] width 38 height 5
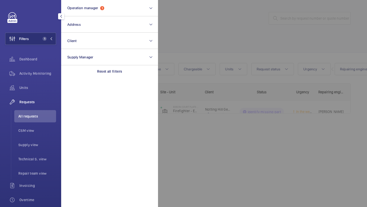
click at [217, 37] on div at bounding box center [341, 103] width 367 height 207
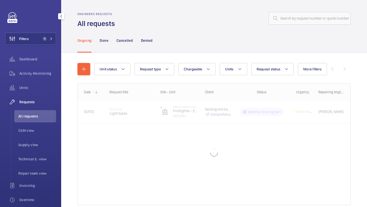
click at [291, 11] on wm-front-admin-header "Engineers requests All requests" at bounding box center [214, 14] width 306 height 28
click at [291, 16] on input "text" at bounding box center [310, 18] width 82 height 13
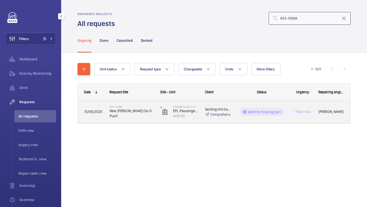
type input "R25-10898"
click at [121, 116] on span "New Dewhurst Car 0 Push" at bounding box center [132, 113] width 44 height 10
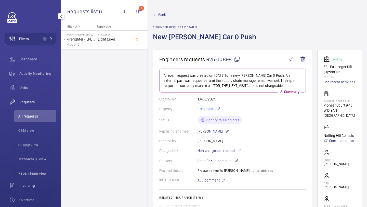
scroll to position [177, 0]
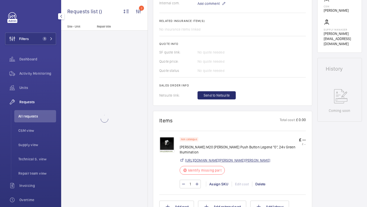
click at [199, 160] on link "https://shop.shorts-lifts.co.uk/dh052-0300-dewhurst-m20-ret-push-button-legend-…" at bounding box center [227, 160] width 85 height 5
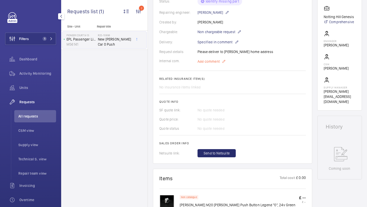
click at [217, 63] on span "Add comment" at bounding box center [209, 61] width 22 height 5
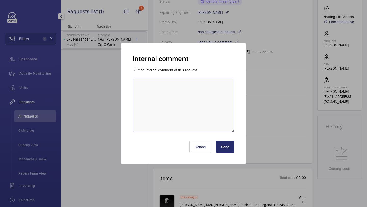
click at [205, 101] on textarea at bounding box center [184, 105] width 102 height 55
type textarea "awaiting quote from a&A - 09.09 elle"
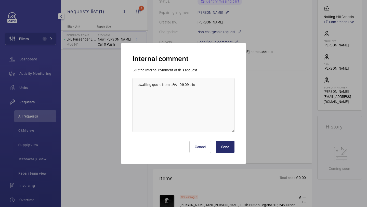
click at [227, 149] on button "Send" at bounding box center [225, 147] width 18 height 12
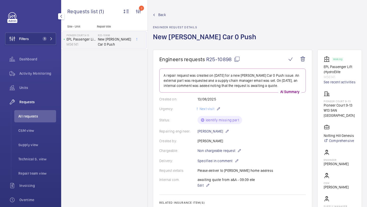
click at [160, 15] on span "Back" at bounding box center [162, 14] width 8 height 5
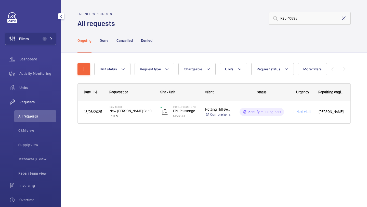
click at [342, 17] on mat-icon at bounding box center [344, 18] width 6 height 6
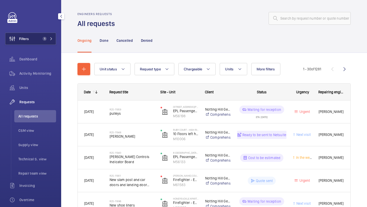
click at [36, 40] on button "Filters 1" at bounding box center [30, 39] width 51 height 12
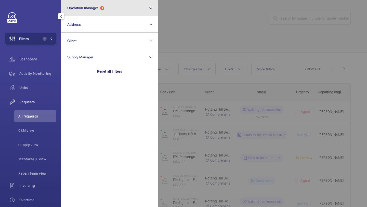
click at [102, 9] on span "1" at bounding box center [102, 8] width 4 height 4
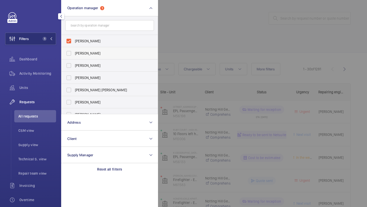
scroll to position [19, 0]
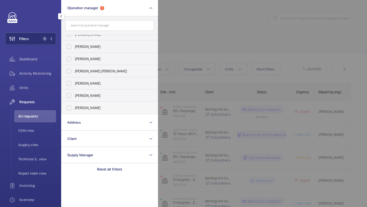
click at [89, 104] on label "[PERSON_NAME]" at bounding box center [106, 108] width 89 height 12
click at [74, 104] on input "[PERSON_NAME]" at bounding box center [69, 108] width 10 height 10
checkbox input "true"
click at [200, 44] on div at bounding box center [341, 103] width 367 height 207
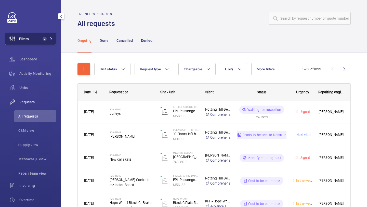
click at [41, 36] on button "Filters 2" at bounding box center [30, 39] width 51 height 12
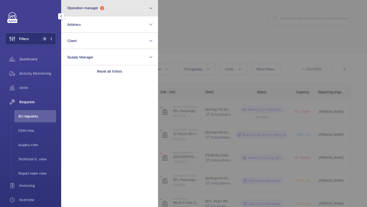
click at [94, 9] on span "Operation manager" at bounding box center [82, 8] width 31 height 4
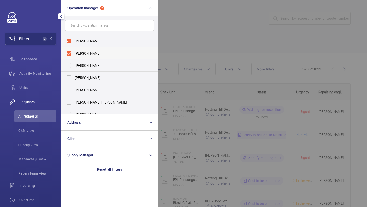
click at [84, 52] on span "[PERSON_NAME]" at bounding box center [110, 53] width 70 height 5
click at [74, 52] on input "[PERSON_NAME]" at bounding box center [69, 53] width 10 height 10
checkbox input "false"
click at [39, 94] on div "Units" at bounding box center [30, 89] width 51 height 14
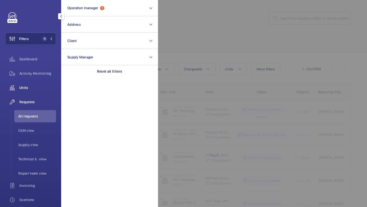
click at [51, 88] on span "Units" at bounding box center [37, 87] width 37 height 5
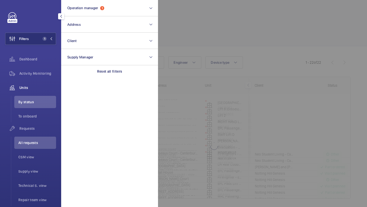
click at [194, 29] on div at bounding box center [341, 103] width 367 height 207
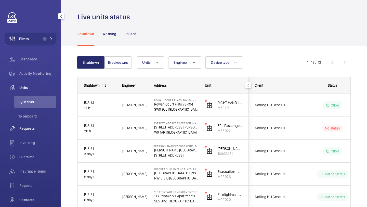
click at [29, 126] on div "Requests" at bounding box center [30, 128] width 51 height 12
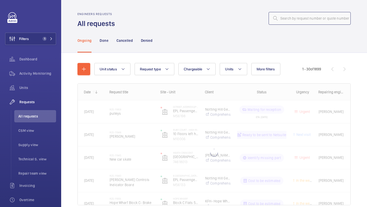
click at [299, 16] on input "text" at bounding box center [310, 18] width 82 height 13
paste input "R25-10898"
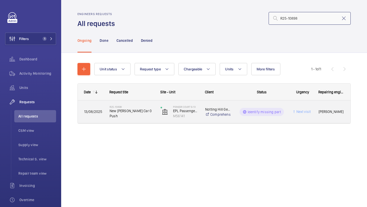
type input "R25-10898"
click at [143, 119] on div "R25-10898 New Dewhurst Car 0 Push" at bounding box center [132, 112] width 44 height 15
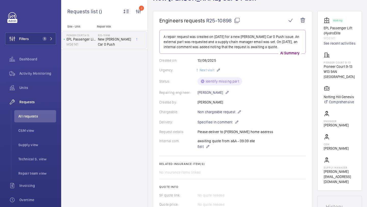
scroll to position [93, 0]
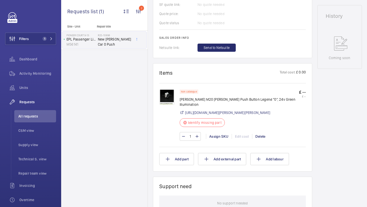
scroll to position [230, 0]
click at [229, 110] on link "https://shop.shorts-lifts.co.uk/dh052-0300-dewhurst-m20-ret-push-button-legend-…" at bounding box center [227, 112] width 85 height 5
click at [214, 135] on div "Assign SKU" at bounding box center [219, 136] width 26 height 5
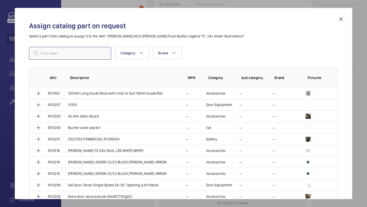
click at [98, 55] on input "text" at bounding box center [70, 53] width 82 height 13
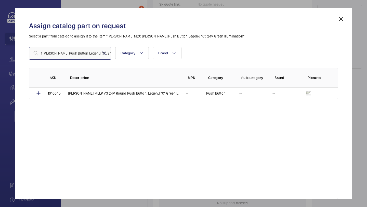
type input "Dewhurst M20 Ret Push Button Legend "0", 24v Green Illumination"
click at [105, 56] on mat-icon at bounding box center [104, 53] width 6 height 6
click at [105, 55] on input "text" at bounding box center [70, 53] width 82 height 13
paste input "Dewhurst M20 Ret Push Button Legend "0", 24v Green Illumination"
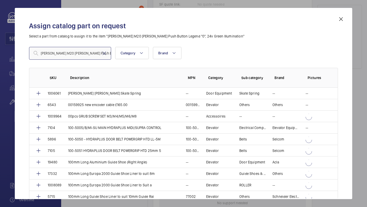
scroll to position [0, 32]
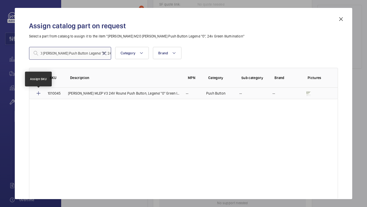
type input "Dewhurst M20 Ret Push Button Legend "0", 24v Green Illumination"
click at [40, 93] on mat-icon at bounding box center [38, 93] width 6 height 6
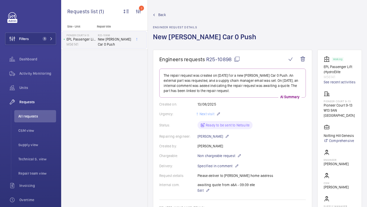
click at [213, 80] on wm-front-card-body "The repair request was created on 2025-08-13 for a new Dewhurst Car 0 Push. An …" at bounding box center [233, 178] width 147 height 218
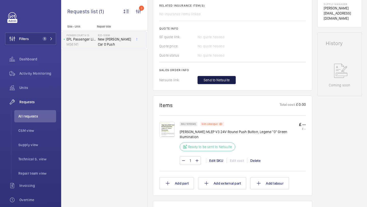
click at [213, 80] on span "Send to Netsuite" at bounding box center [217, 80] width 26 height 5
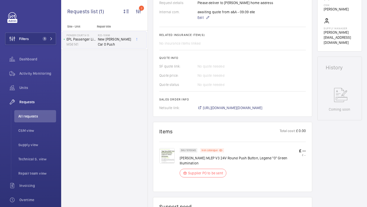
scroll to position [219, 0]
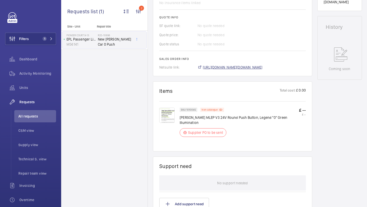
click at [237, 68] on span "https://6461500.app.netsuite.com/app/accounting/transactions/salesord.nl?id=299…" at bounding box center [233, 67] width 60 height 5
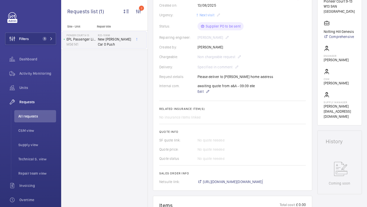
scroll to position [0, 0]
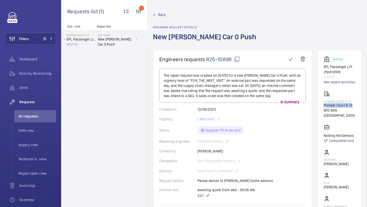
drag, startPoint x: 355, startPoint y: 110, endPoint x: 325, endPoint y: 110, distance: 29.6
click at [325, 110] on wm-front-card-body "Working EPL Passenger Lift (HydroElite M56141 See recent activities Pioneer Cou…" at bounding box center [340, 139] width 32 height 167
copy p "Pioneer Court 9-13"
drag, startPoint x: 231, startPoint y: 62, endPoint x: 207, endPoint y: 60, distance: 23.8
click at [207, 60] on span "R25-10898" at bounding box center [223, 59] width 34 height 6
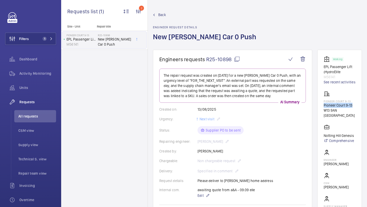
copy span "R25-10898"
drag, startPoint x: 231, startPoint y: 61, endPoint x: 207, endPoint y: 61, distance: 23.5
click at [207, 61] on span "R25-10898" at bounding box center [223, 59] width 34 height 6
copy span "R25-10898"
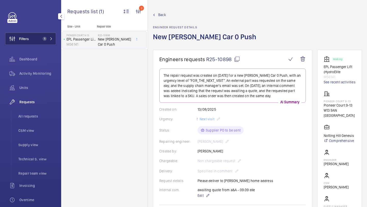
click at [38, 34] on button "Filters 1" at bounding box center [30, 39] width 51 height 12
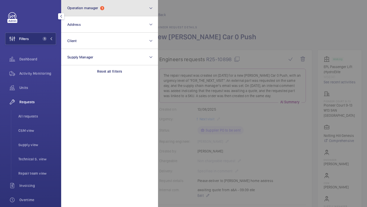
click at [93, 15] on button "Operation manager 1" at bounding box center [109, 8] width 97 height 16
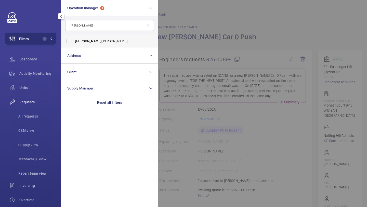
type input "alex"
click at [90, 40] on span "Alex Waterman" at bounding box center [110, 41] width 70 height 5
click at [74, 40] on input "Alex Waterman" at bounding box center [69, 41] width 10 height 10
checkbox input "true"
click at [37, 89] on span "Units" at bounding box center [37, 87] width 37 height 5
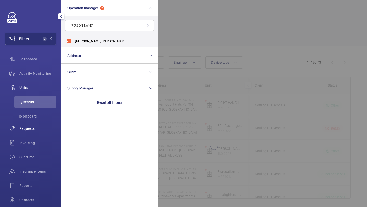
click at [28, 129] on span "Requests" at bounding box center [37, 128] width 37 height 5
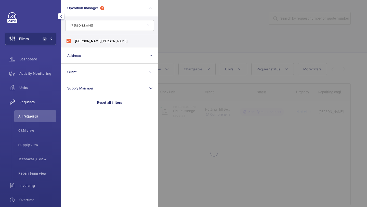
click at [203, 49] on div at bounding box center [341, 103] width 367 height 207
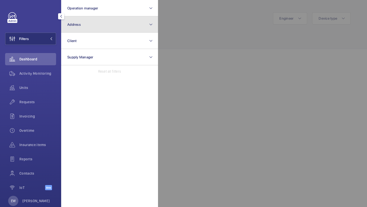
click at [83, 21] on button "Address" at bounding box center [109, 24] width 97 height 16
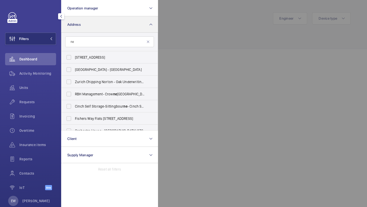
type input "n"
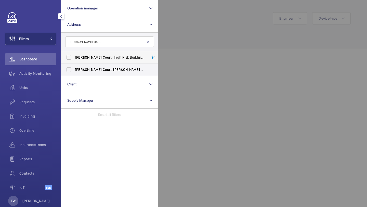
type input "[PERSON_NAME] court"
click at [91, 58] on span "[PERSON_NAME]" at bounding box center [88, 57] width 27 height 4
click at [74, 58] on input "[PERSON_NAME][STREET_ADDRESS][PERSON_NAME]" at bounding box center [69, 57] width 10 height 10
checkbox input "true"
click at [87, 71] on span "[PERSON_NAME]" at bounding box center [88, 70] width 27 height 4
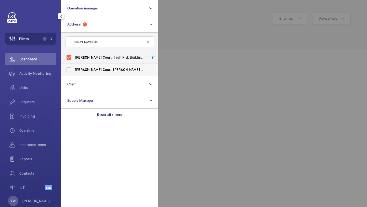
click at [74, 71] on input "[PERSON_NAME][STREET_ADDRESS][PERSON_NAME]" at bounding box center [69, 70] width 10 height 10
checkbox input "true"
click at [43, 100] on span "Requests" at bounding box center [37, 102] width 37 height 5
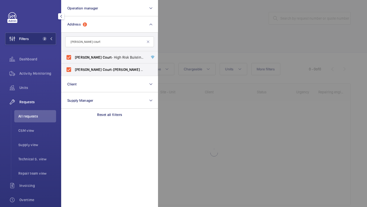
click at [206, 34] on div at bounding box center [341, 103] width 367 height 207
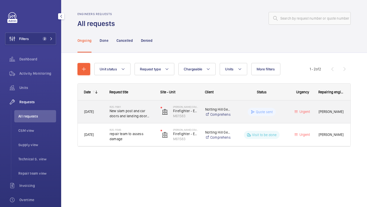
click at [144, 107] on h2 "R25-11901" at bounding box center [132, 106] width 44 height 3
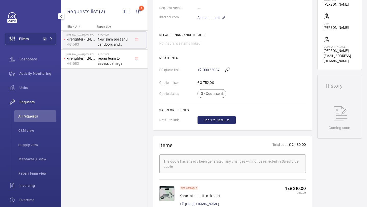
scroll to position [178, 0]
click at [213, 70] on span "00022024" at bounding box center [211, 69] width 17 height 5
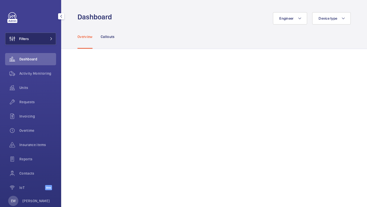
click at [45, 38] on button "Filters" at bounding box center [30, 39] width 51 height 12
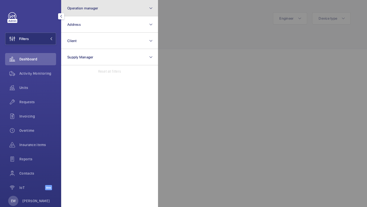
click at [90, 12] on button "Operation manager" at bounding box center [109, 8] width 97 height 16
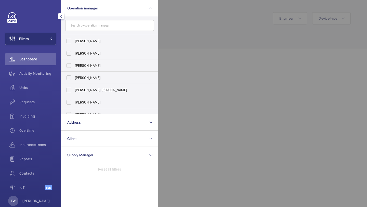
click at [42, 95] on div "Units" at bounding box center [30, 89] width 51 height 14
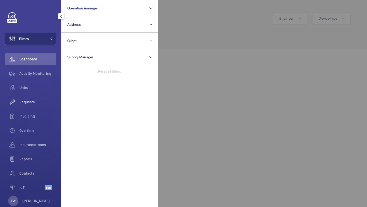
click at [39, 100] on span "Requests" at bounding box center [37, 102] width 37 height 5
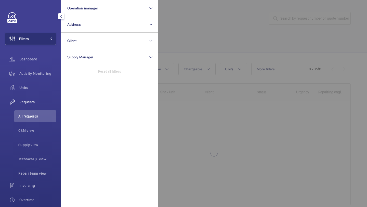
click at [201, 50] on div at bounding box center [341, 103] width 367 height 207
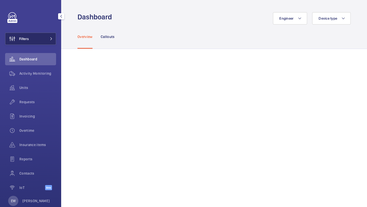
click at [44, 41] on button "Filters" at bounding box center [30, 39] width 51 height 12
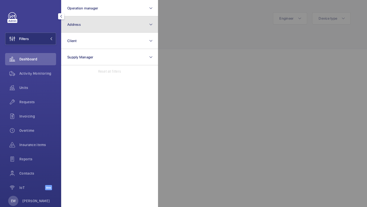
click at [77, 26] on span "Address" at bounding box center [74, 24] width 14 height 4
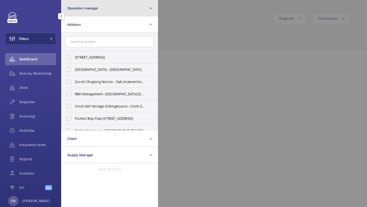
click at [91, 6] on span "Operation manager" at bounding box center [82, 8] width 31 height 4
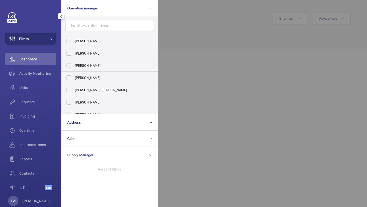
click at [87, 19] on form at bounding box center [110, 25] width 96 height 19
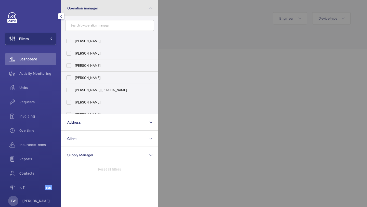
click at [87, 11] on button "Operation manager" at bounding box center [109, 8] width 97 height 16
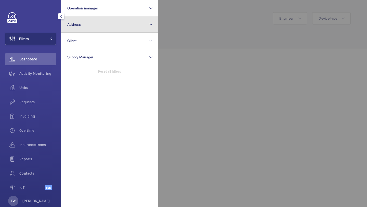
click at [85, 27] on button "Address" at bounding box center [109, 24] width 97 height 16
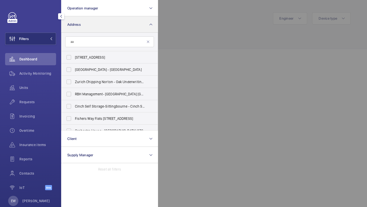
type input "a"
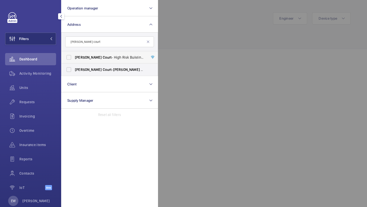
type input "[PERSON_NAME] court"
click at [89, 57] on span "[PERSON_NAME]" at bounding box center [88, 57] width 27 height 4
click at [74, 57] on input "[PERSON_NAME][STREET_ADDRESS][PERSON_NAME]" at bounding box center [69, 57] width 10 height 10
checkbox input "true"
click at [82, 69] on span "[PERSON_NAME]" at bounding box center [88, 70] width 27 height 4
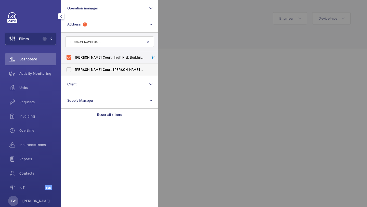
click at [74, 69] on input "[PERSON_NAME][STREET_ADDRESS][PERSON_NAME]" at bounding box center [69, 70] width 10 height 10
checkbox input "true"
click at [40, 100] on span "Requests" at bounding box center [37, 102] width 37 height 5
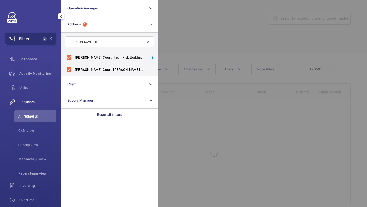
click at [236, 2] on div at bounding box center [341, 103] width 367 height 207
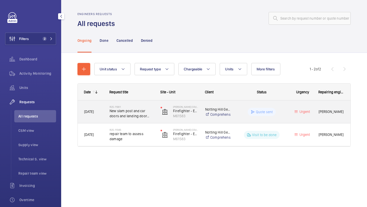
click at [137, 110] on span "New slam post and car doors and landing door equipment." at bounding box center [132, 113] width 44 height 10
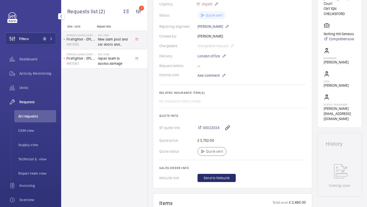
scroll to position [115, 0]
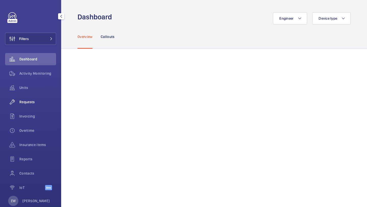
click at [46, 103] on span "Requests" at bounding box center [37, 102] width 37 height 5
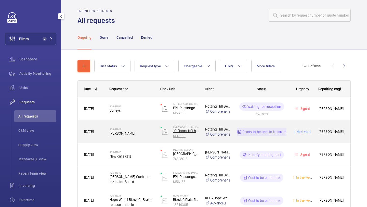
scroll to position [4, 0]
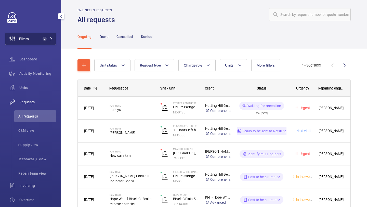
click at [47, 36] on button "Filters 2" at bounding box center [30, 39] width 51 height 12
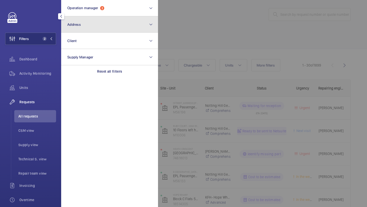
click at [89, 22] on button "Address" at bounding box center [109, 24] width 97 height 16
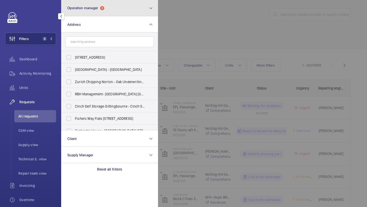
click at [89, 11] on button "Operation manager 2" at bounding box center [109, 8] width 97 height 16
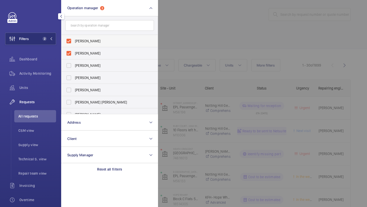
click at [87, 39] on span "[PERSON_NAME]" at bounding box center [110, 41] width 70 height 5
click at [74, 39] on input "[PERSON_NAME]" at bounding box center [69, 41] width 10 height 10
checkbox input "false"
click at [87, 39] on span "Alex Waterman" at bounding box center [110, 41] width 70 height 5
click at [74, 39] on input "[PERSON_NAME]" at bounding box center [69, 41] width 10 height 10
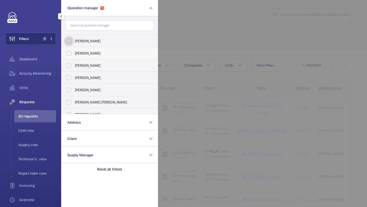
checkbox input "false"
click at [87, 39] on span "Abby Archer" at bounding box center [110, 41] width 70 height 5
click at [74, 39] on input "Abby Archer" at bounding box center [69, 41] width 10 height 10
checkbox input "true"
click at [84, 51] on label "[PERSON_NAME]" at bounding box center [106, 53] width 89 height 12
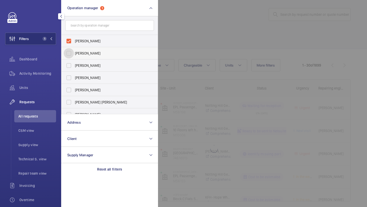
click at [74, 51] on input "[PERSON_NAME]" at bounding box center [69, 53] width 10 height 10
checkbox input "true"
click at [191, 22] on div at bounding box center [341, 103] width 367 height 207
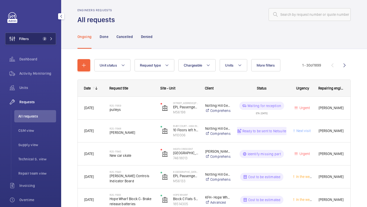
click at [44, 37] on span "2" at bounding box center [45, 39] width 4 height 4
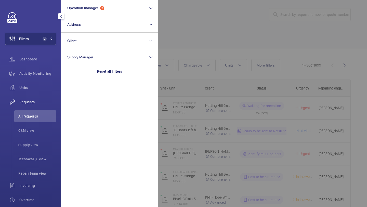
click at [222, 20] on div at bounding box center [341, 103] width 367 height 207
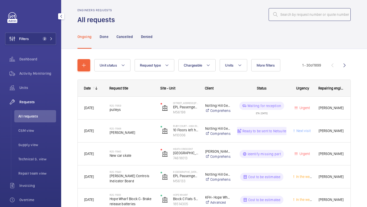
click at [301, 11] on input "text" at bounding box center [310, 14] width 82 height 13
paste input "R25-07758"
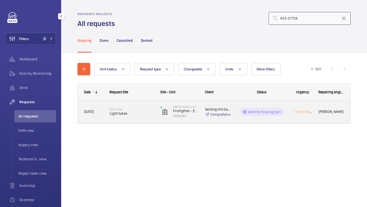
type input "R25-07758"
click at [133, 115] on span "Light tubes" at bounding box center [132, 113] width 44 height 5
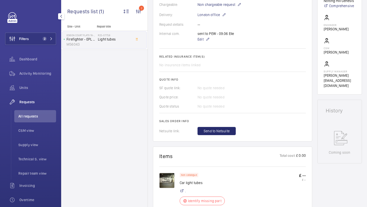
scroll to position [179, 0]
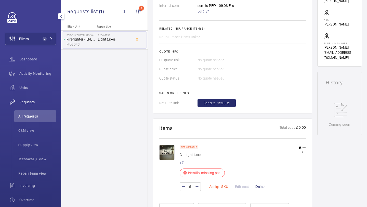
click at [217, 187] on div "Assign SKU" at bounding box center [219, 186] width 26 height 5
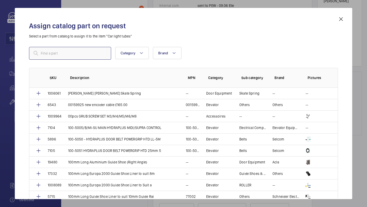
click at [102, 53] on input "text" at bounding box center [70, 53] width 82 height 13
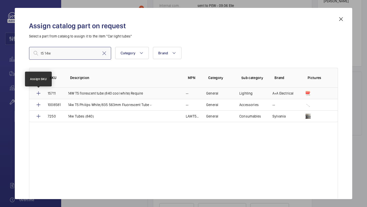
type input "t5 14w"
click at [41, 92] on mat-icon at bounding box center [38, 93] width 6 height 6
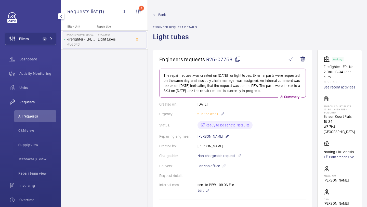
scroll to position [199, 0]
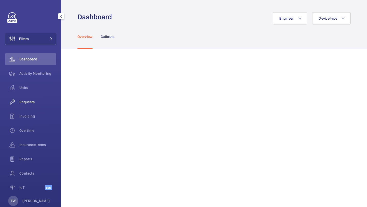
click at [39, 103] on span "Requests" at bounding box center [37, 102] width 37 height 5
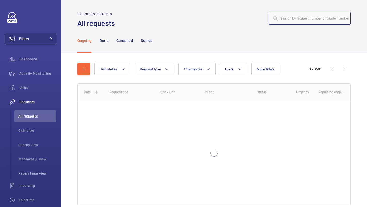
click at [283, 18] on input "text" at bounding box center [310, 18] width 82 height 13
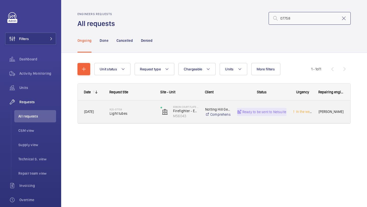
type input "07758"
click at [137, 113] on span "Light tubes" at bounding box center [132, 113] width 44 height 5
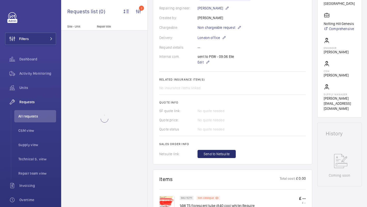
scroll to position [147, 0]
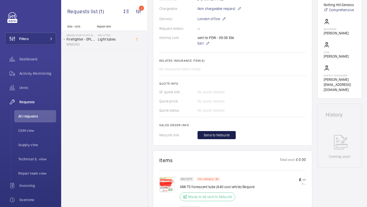
click at [218, 138] on button "Send to Netsuite" at bounding box center [217, 135] width 38 height 8
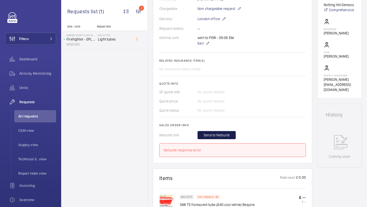
click at [218, 138] on button "Send to Netsuite" at bounding box center [217, 135] width 38 height 8
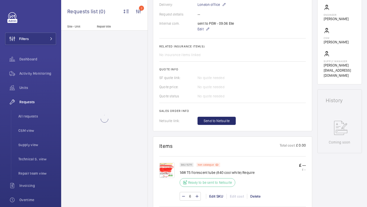
scroll to position [202, 0]
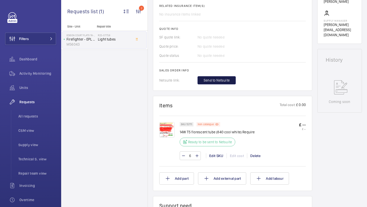
click at [216, 84] on button "Send to Netsuite" at bounding box center [217, 80] width 38 height 8
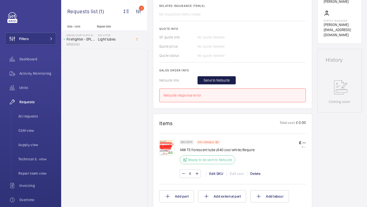
click at [216, 83] on span "Send to Netsuite" at bounding box center [217, 80] width 26 height 5
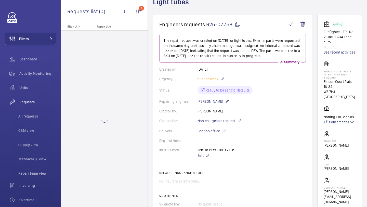
scroll to position [130, 0]
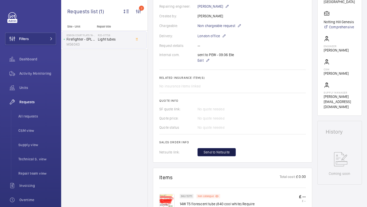
click at [214, 155] on span "Send to Netsuite" at bounding box center [217, 152] width 26 height 5
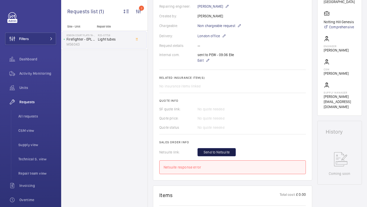
click at [214, 155] on span "Send to Netsuite" at bounding box center [217, 152] width 26 height 5
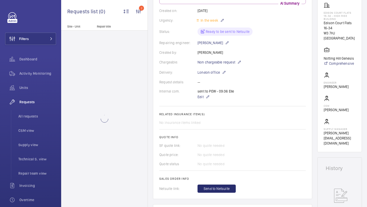
scroll to position [111, 0]
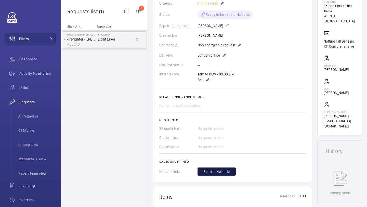
click at [215, 174] on span "Send to Netsuite" at bounding box center [217, 171] width 26 height 5
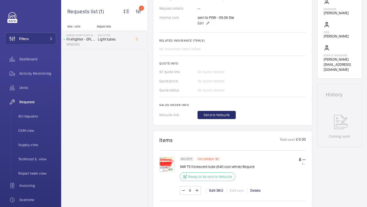
scroll to position [197, 0]
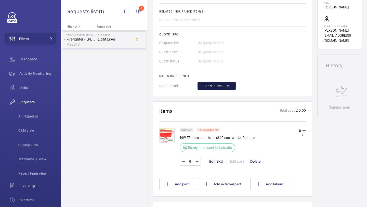
click at [224, 89] on span "Send to Netsuite" at bounding box center [217, 85] width 26 height 5
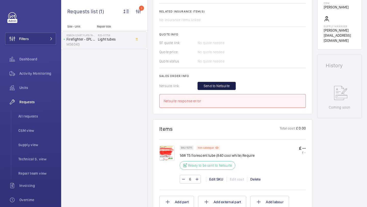
click at [224, 89] on span "Send to Netsuite" at bounding box center [217, 85] width 26 height 5
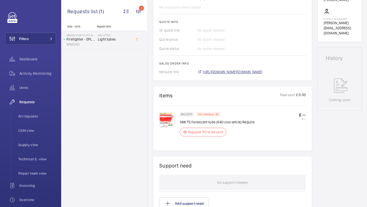
scroll to position [209, 0]
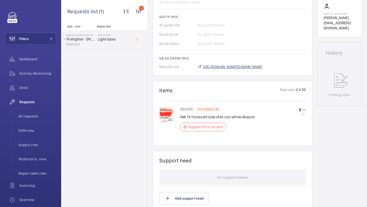
click at [228, 68] on span "[URL][DOMAIN_NAME][DOMAIN_NAME]" at bounding box center [233, 66] width 60 height 5
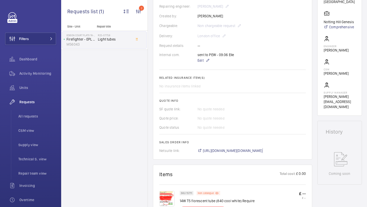
scroll to position [189, 0]
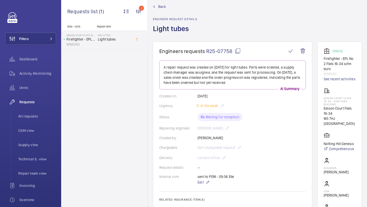
scroll to position [9, 0]
drag, startPoint x: 233, startPoint y: 52, endPoint x: 207, endPoint y: 51, distance: 25.5
click at [207, 51] on span "R25-07758" at bounding box center [223, 50] width 35 height 6
copy span "R25-07758"
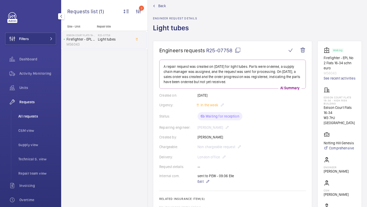
click at [32, 120] on li "All requests" at bounding box center [35, 116] width 42 height 12
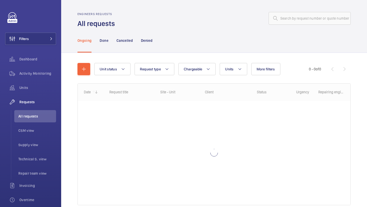
click at [321, 11] on wm-front-admin-header "Engineers requests All requests" at bounding box center [214, 14] width 306 height 28
click at [311, 20] on input "text" at bounding box center [310, 18] width 82 height 13
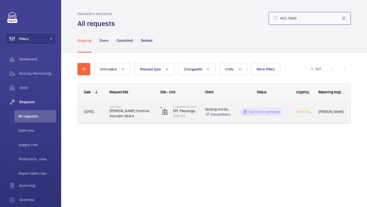
type input "R25-11940"
click at [139, 110] on span "Lester Controls Indicator Board" at bounding box center [132, 113] width 44 height 10
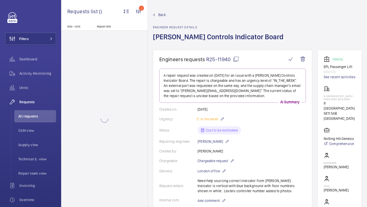
scroll to position [28, 0]
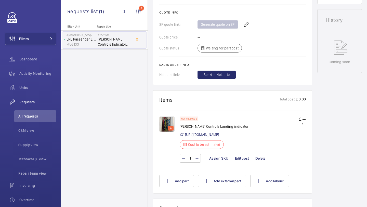
scroll to position [302, 0]
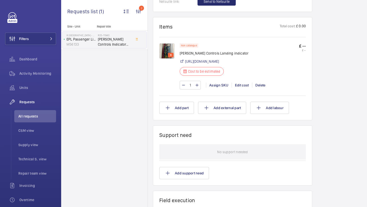
click at [166, 48] on img at bounding box center [167, 50] width 15 height 15
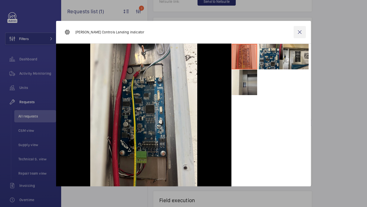
click at [299, 26] on wm-front-icon-button at bounding box center [300, 32] width 12 height 12
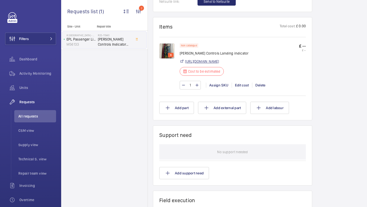
click at [219, 63] on link "https://www.lestercontrols.co.uk/en/ancillaries/indicator.html?p=2" at bounding box center [202, 61] width 34 height 5
click at [165, 49] on img at bounding box center [167, 50] width 15 height 15
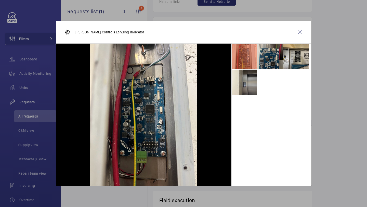
click at [269, 55] on li at bounding box center [271, 57] width 26 height 26
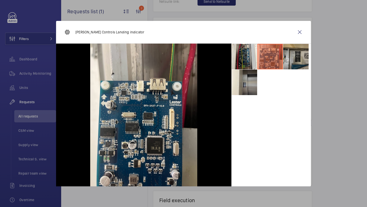
click at [303, 54] on li at bounding box center [297, 57] width 26 height 26
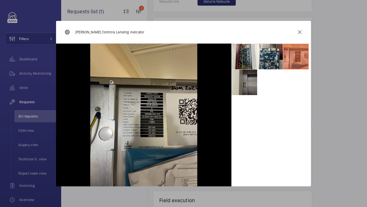
click at [250, 87] on li at bounding box center [245, 83] width 26 height 26
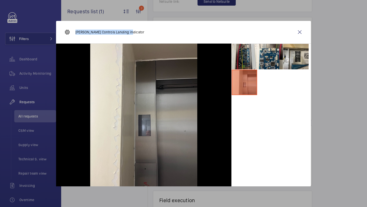
drag, startPoint x: 126, startPoint y: 35, endPoint x: 74, endPoint y: 32, distance: 51.9
click at [74, 32] on div "Lester Controls Landing indicator" at bounding box center [104, 32] width 80 height 12
copy p "Lester Controls Landing indicator"
click at [302, 31] on wm-front-icon-button at bounding box center [300, 32] width 12 height 12
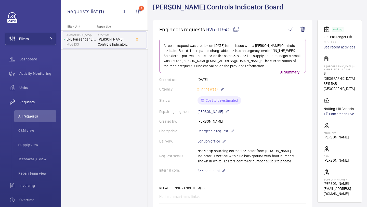
scroll to position [0, 0]
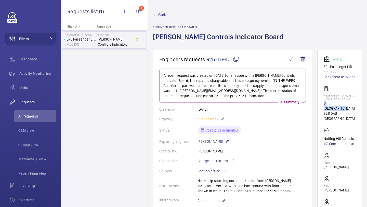
drag, startPoint x: 351, startPoint y: 105, endPoint x: 323, endPoint y: 105, distance: 28.1
click at [323, 105] on wm-front-card "Working EPL Passenger Lift M56133 See recent activities 8 Muscovy House - High …" at bounding box center [340, 141] width 45 height 183
copy p "8 Muscovy House"
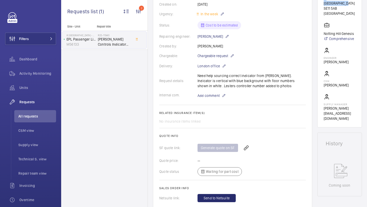
scroll to position [107, 0]
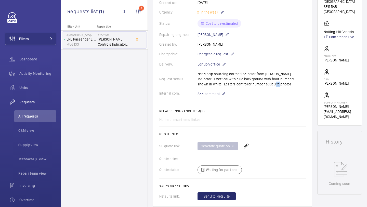
drag, startPoint x: 263, startPoint y: 84, endPoint x: 255, endPoint y: 84, distance: 7.4
click at [255, 84] on div "Request details Need help sourcing correct indicator from Lesters. Indicator is…" at bounding box center [233, 78] width 147 height 15
click at [217, 96] on span "Add comment" at bounding box center [209, 93] width 22 height 5
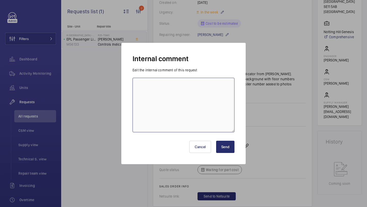
click at [205, 99] on textarea at bounding box center [184, 105] width 102 height 55
type textarea "awaiting quote from lesters - 09.09 elle"
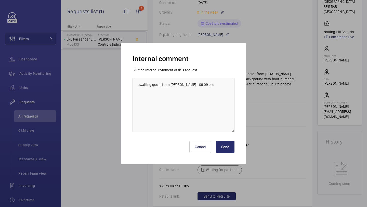
click at [225, 147] on button "Send" at bounding box center [225, 147] width 18 height 12
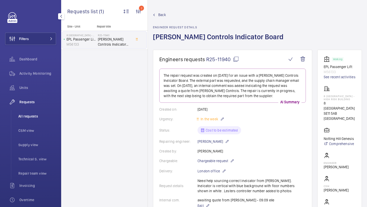
click at [34, 112] on li "All requests" at bounding box center [35, 116] width 42 height 12
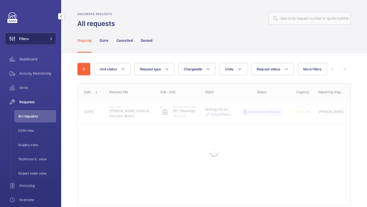
click at [45, 43] on button "Filters" at bounding box center [30, 39] width 51 height 12
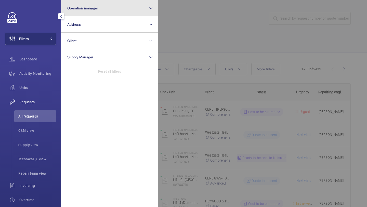
click at [80, 10] on span "Operation manager" at bounding box center [82, 8] width 31 height 4
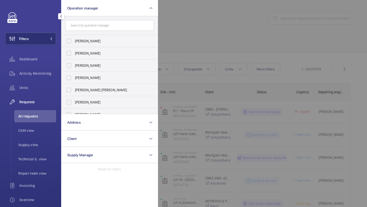
click at [78, 34] on form at bounding box center [110, 25] width 96 height 19
click at [78, 35] on label "Abby Archer" at bounding box center [106, 41] width 89 height 12
click at [74, 36] on input "Abby Archer" at bounding box center [69, 41] width 10 height 10
checkbox input "true"
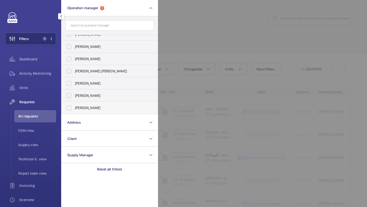
click at [82, 110] on span "[PERSON_NAME]" at bounding box center [110, 107] width 70 height 5
click at [74, 110] on input "[PERSON_NAME]" at bounding box center [69, 108] width 10 height 10
checkbox input "true"
click at [193, 50] on div at bounding box center [341, 103] width 367 height 207
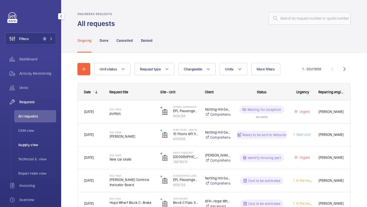
click at [37, 142] on li "Supply view" at bounding box center [35, 145] width 42 height 12
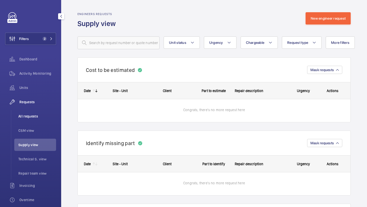
click at [40, 117] on span "All requests" at bounding box center [37, 116] width 38 height 5
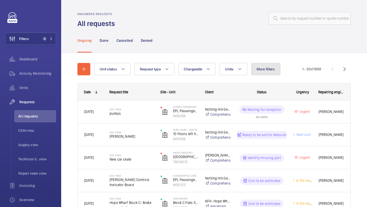
click at [253, 70] on button "More filters" at bounding box center [266, 69] width 29 height 12
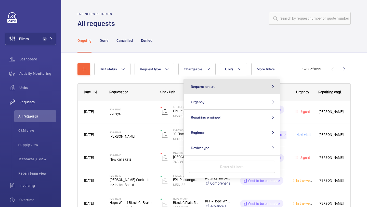
click at [239, 81] on button "Request status" at bounding box center [232, 86] width 96 height 15
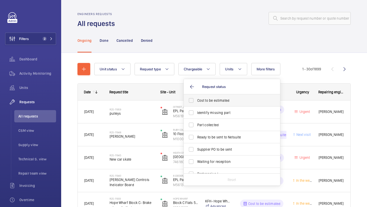
click at [222, 100] on span "Cost to be estimated" at bounding box center [233, 100] width 70 height 5
click at [197, 100] on input "Cost to be estimated" at bounding box center [191, 100] width 10 height 10
checkbox input "true"
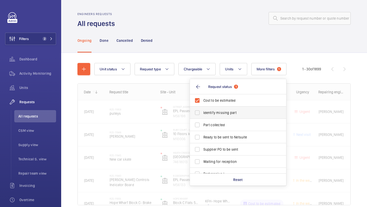
click at [217, 111] on span "Identify missing part" at bounding box center [239, 112] width 70 height 5
click at [203, 111] on input "Identify missing part" at bounding box center [197, 113] width 10 height 10
checkbox input "true"
click at [215, 142] on label "Ready to be sent to Netsuite" at bounding box center [234, 137] width 89 height 12
click at [203, 142] on input "Ready to be sent to Netsuite" at bounding box center [197, 137] width 10 height 10
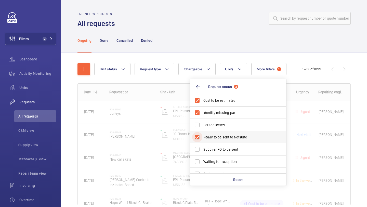
checkbox input "true"
click at [215, 155] on label "Supplier PO to be sent" at bounding box center [234, 149] width 89 height 12
click at [203, 155] on input "Supplier PO to be sent" at bounding box center [197, 149] width 10 height 10
checkbox input "true"
click at [239, 15] on div at bounding box center [234, 18] width 233 height 12
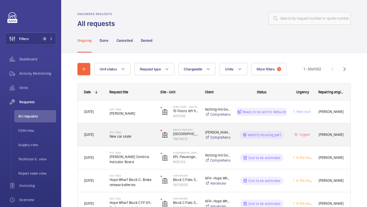
click at [137, 127] on div "R25-11945 New car skate" at bounding box center [129, 135] width 51 height 23
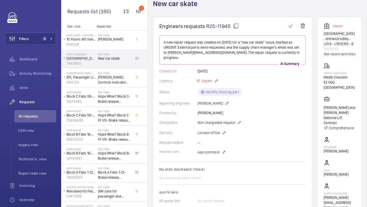
scroll to position [35, 0]
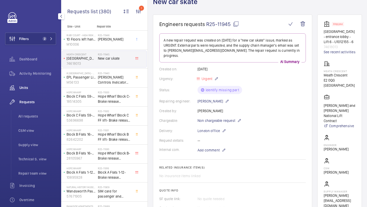
click at [31, 89] on span "Units" at bounding box center [37, 87] width 37 height 5
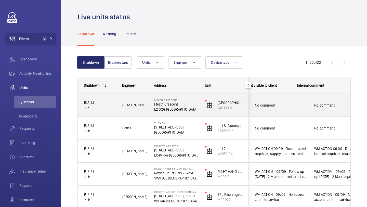
scroll to position [0, 133]
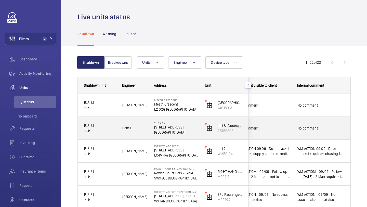
click at [283, 121] on div "No comment" at bounding box center [261, 128] width 59 height 22
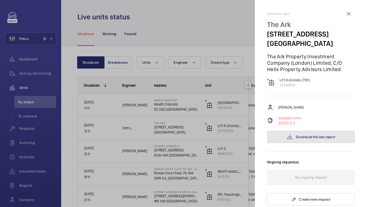
click at [301, 137] on span "Download the last report" at bounding box center [315, 137] width 39 height 4
click at [216, 17] on div at bounding box center [183, 103] width 367 height 207
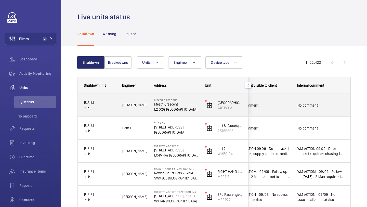
scroll to position [16, 0]
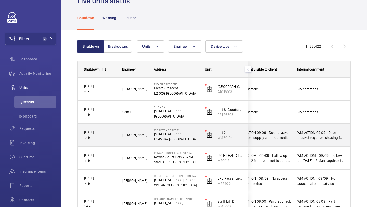
click at [277, 130] on span "WM ACTION 09.09 - Door bracket required, supply chain currently - Elle" at bounding box center [264, 135] width 53 height 10
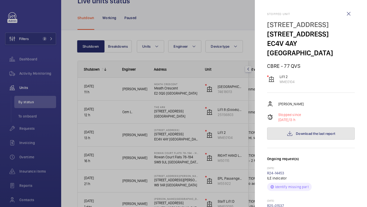
click at [293, 131] on mat-icon at bounding box center [290, 134] width 6 height 6
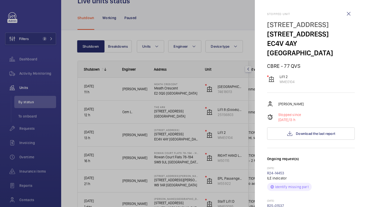
click at [154, 97] on div at bounding box center [183, 103] width 367 height 207
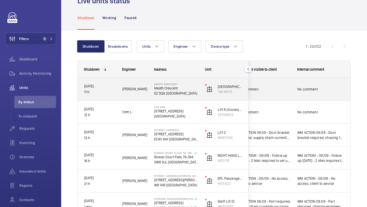
click at [274, 90] on span "No comment" at bounding box center [264, 89] width 53 height 5
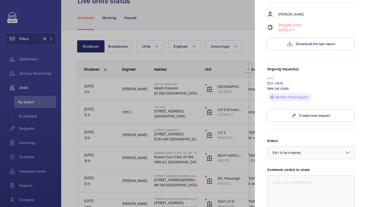
scroll to position [102, 0]
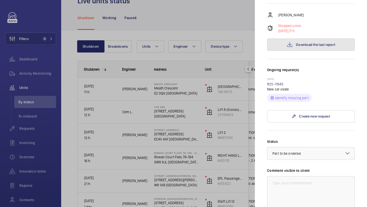
click at [296, 39] on button "Download the last report" at bounding box center [311, 45] width 88 height 12
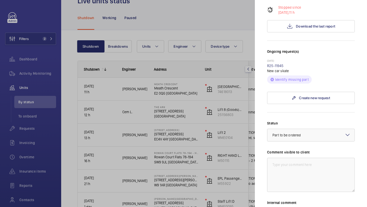
scroll to position [121, 0]
click at [283, 63] on link "R25-11945" at bounding box center [275, 65] width 17 height 4
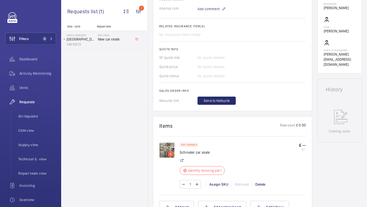
scroll to position [183, 0]
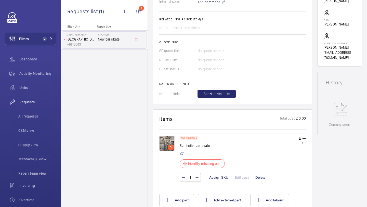
click at [168, 136] on img at bounding box center [167, 143] width 15 height 15
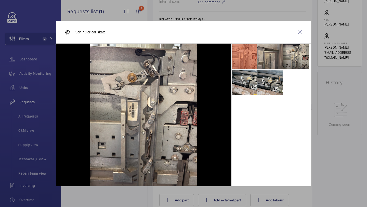
click at [264, 64] on li at bounding box center [271, 57] width 26 height 26
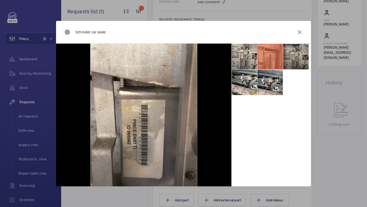
click at [304, 59] on li at bounding box center [297, 57] width 26 height 26
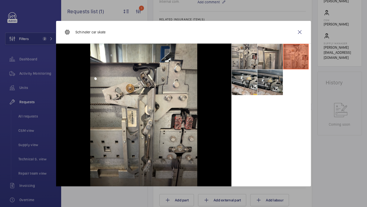
click at [274, 80] on li at bounding box center [271, 83] width 26 height 26
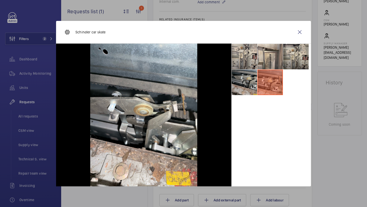
click at [249, 86] on li at bounding box center [245, 83] width 26 height 26
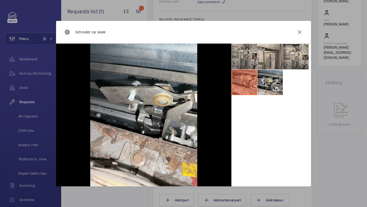
click at [249, 66] on li at bounding box center [245, 57] width 26 height 26
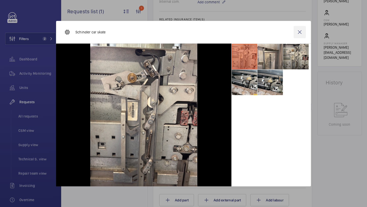
click at [299, 33] on wm-front-icon-button at bounding box center [300, 32] width 12 height 12
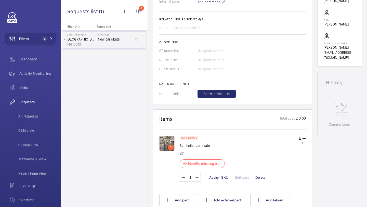
click at [167, 129] on div "5 Non catalogue Schindler car skate . Identify missing part £ -- £ -- 1 Assign …" at bounding box center [233, 158] width 147 height 58
click at [165, 136] on img at bounding box center [167, 143] width 15 height 15
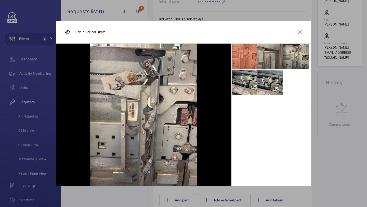
click at [273, 58] on li at bounding box center [271, 57] width 26 height 26
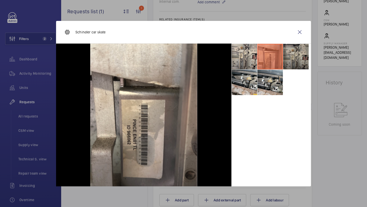
click at [291, 47] on li at bounding box center [297, 57] width 26 height 26
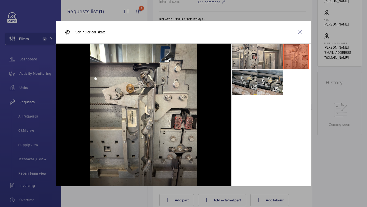
click at [242, 90] on li at bounding box center [245, 83] width 26 height 26
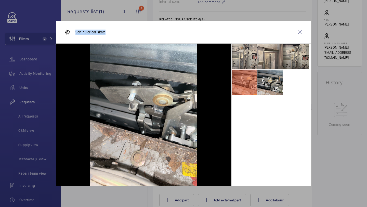
drag, startPoint x: 109, startPoint y: 35, endPoint x: 75, endPoint y: 32, distance: 33.5
click at [75, 32] on div "Schindler car skate" at bounding box center [183, 32] width 255 height 23
copy p "Schindler car skate"
drag, startPoint x: 308, startPoint y: 30, endPoint x: 305, endPoint y: 30, distance: 2.8
click at [308, 30] on div "Schindler car skate" at bounding box center [183, 32] width 255 height 23
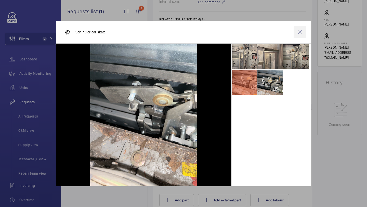
click at [304, 30] on wm-front-icon-button at bounding box center [300, 32] width 12 height 12
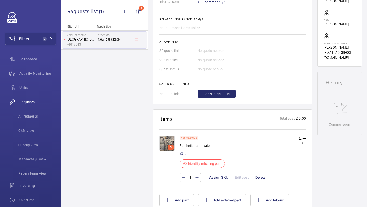
scroll to position [0, 0]
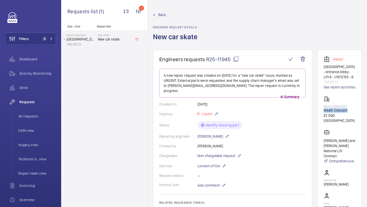
drag, startPoint x: 349, startPoint y: 110, endPoint x: 321, endPoint y: 110, distance: 28.3
click at [321, 110] on wm-front-card "Stopped Roundwood Court - entrance lobby - Lift 6 - U1012155 - 6 74618013 See r…" at bounding box center [340, 150] width 45 height 200
copy p "Meath Crescent"
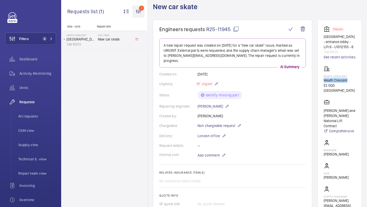
scroll to position [13, 0]
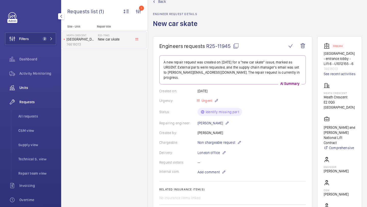
drag, startPoint x: 38, startPoint y: 120, endPoint x: 44, endPoint y: 87, distance: 33.8
click at [38, 120] on li "All requests" at bounding box center [35, 116] width 42 height 12
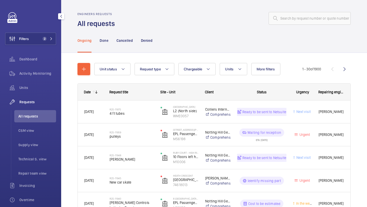
click at [29, 46] on div "Filters 2 Dashboard Activity Monitoring Units Requests All requests CSM view Su…" at bounding box center [30, 138] width 51 height 253
click at [37, 40] on button "Filters 2" at bounding box center [30, 39] width 51 height 12
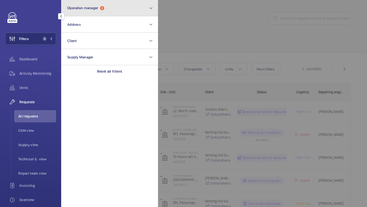
click at [96, 8] on span "Operation manager" at bounding box center [82, 8] width 31 height 4
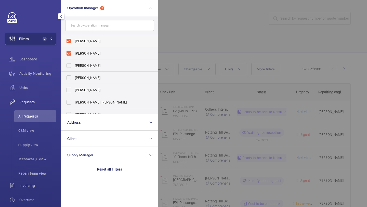
click at [90, 43] on span "Abby Archer" at bounding box center [110, 41] width 70 height 5
click at [74, 43] on input "Abby Archer" at bounding box center [69, 41] width 10 height 10
checkbox input "false"
click at [236, 10] on div at bounding box center [341, 103] width 367 height 207
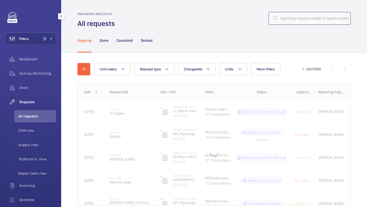
drag, startPoint x: 305, startPoint y: 19, endPoint x: 127, endPoint y: 19, distance: 177.9
click at [292, 19] on input "text" at bounding box center [310, 18] width 82 height 13
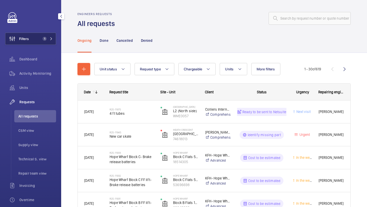
click at [41, 38] on span "1" at bounding box center [44, 39] width 6 height 4
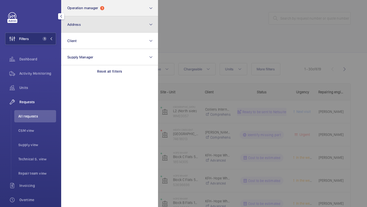
click at [83, 16] on section "Operation manager 1 Address Client Supply Manager Reset all filters" at bounding box center [109, 103] width 97 height 207
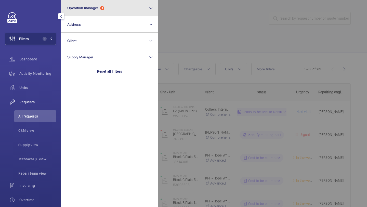
click at [83, 16] on button "Operation manager 1" at bounding box center [109, 8] width 97 height 16
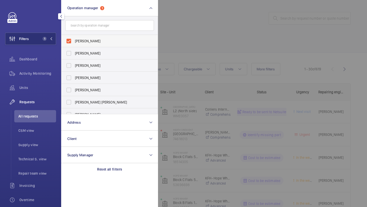
click at [85, 39] on span "[PERSON_NAME]" at bounding box center [110, 41] width 70 height 5
click at [74, 39] on input "[PERSON_NAME]" at bounding box center [69, 41] width 10 height 10
checkbox input "false"
drag, startPoint x: 202, startPoint y: 27, endPoint x: 208, endPoint y: 27, distance: 5.4
click at [208, 27] on div at bounding box center [341, 103] width 367 height 207
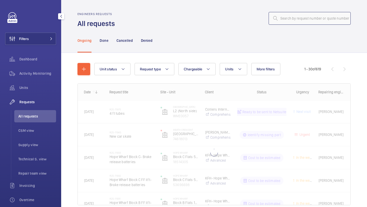
click at [297, 18] on input "text" at bounding box center [310, 18] width 82 height 13
paste input "R25-11940"
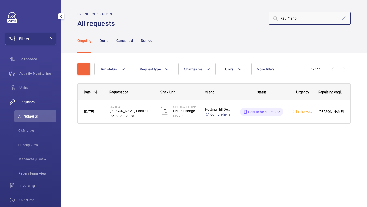
type input "R25-11940"
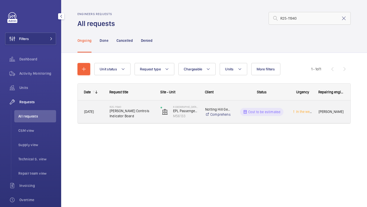
click at [128, 111] on span "[PERSON_NAME] Controls Indicator Board" at bounding box center [132, 113] width 44 height 10
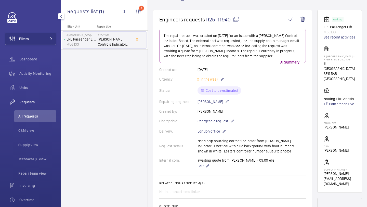
scroll to position [40, 0]
click at [224, 123] on span "Chargeable request" at bounding box center [213, 120] width 31 height 5
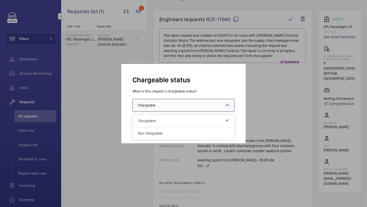
click at [197, 109] on div at bounding box center [184, 105] width 102 height 12
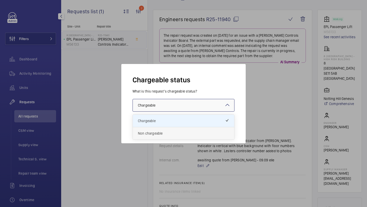
click at [190, 131] on span "Non chargeable" at bounding box center [183, 133] width 91 height 5
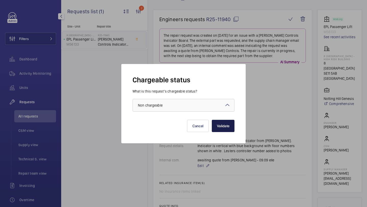
click at [228, 129] on button "Validate" at bounding box center [223, 126] width 23 height 12
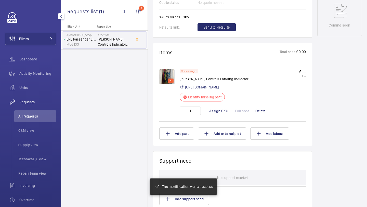
scroll to position [271, 0]
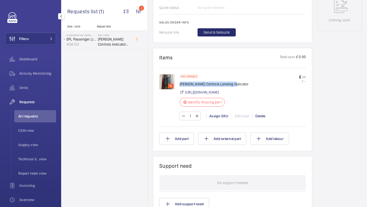
drag, startPoint x: 231, startPoint y: 79, endPoint x: 180, endPoint y: 79, distance: 51.0
click at [180, 82] on p "Lester Controls Landing indicator" at bounding box center [214, 84] width 69 height 5
copy p "Lester Controls Landing indicator"
click at [214, 112] on div "1 Assign SKU Edit cost Delete" at bounding box center [243, 116] width 126 height 9
click at [215, 114] on div "Assign SKU" at bounding box center [219, 116] width 26 height 5
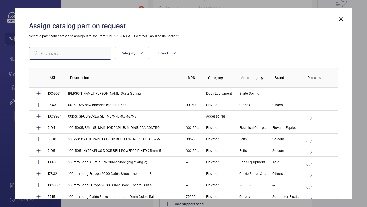
click at [59, 51] on input "text" at bounding box center [70, 53] width 82 height 13
paste input "Lester Controls Landing indicator"
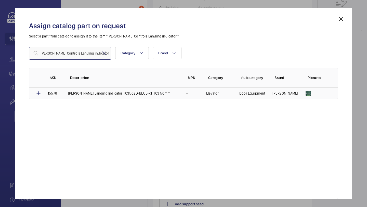
type input "Lester Controls Landing indicator"
click at [38, 90] on mat-icon at bounding box center [38, 93] width 6 height 6
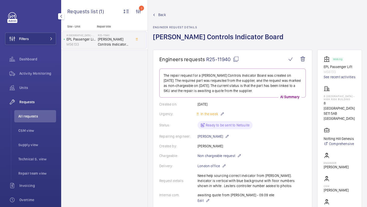
scroll to position [160, 0]
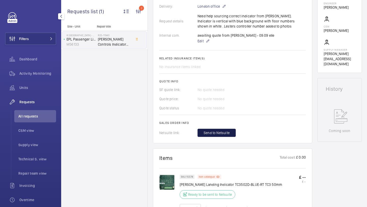
click at [209, 131] on span "Send to Netsuite" at bounding box center [217, 132] width 26 height 5
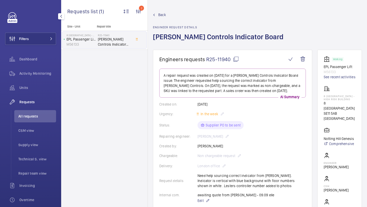
scroll to position [96, 0]
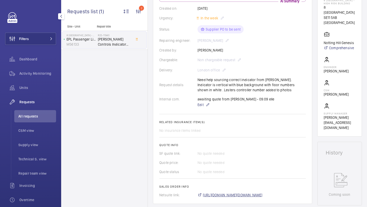
click at [214, 195] on span "https://6461500.app.netsuite.com/app/accounting/transactions/salesord.nl?id=299…" at bounding box center [233, 195] width 60 height 5
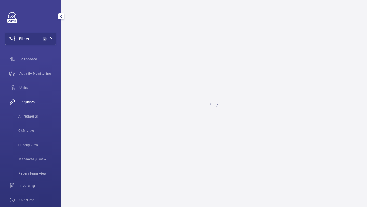
click at [41, 81] on div "Activity Monitoring" at bounding box center [30, 74] width 51 height 14
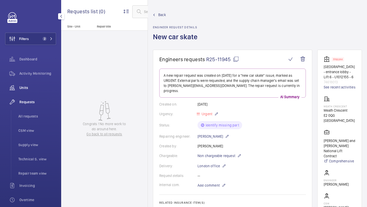
click at [38, 87] on span "Units" at bounding box center [37, 87] width 37 height 5
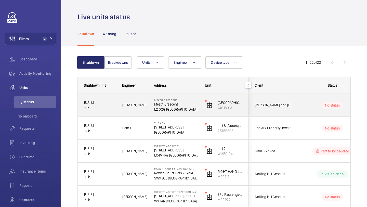
click at [270, 108] on span "[PERSON_NAME] and [PERSON_NAME] National Lift Contract" at bounding box center [274, 105] width 39 height 6
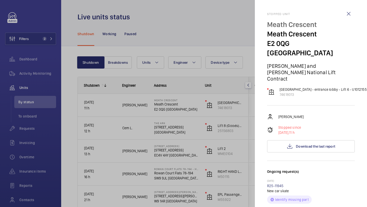
scroll to position [107, 0]
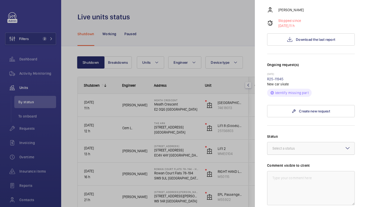
click at [279, 146] on div "Select a status" at bounding box center [290, 148] width 35 height 5
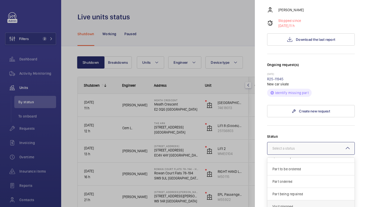
scroll to position [31, 0]
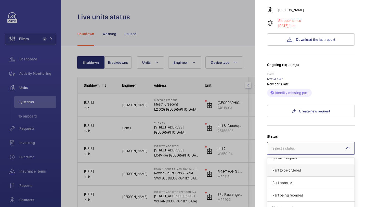
click at [292, 168] on span "Part to be ordered" at bounding box center [311, 170] width 77 height 5
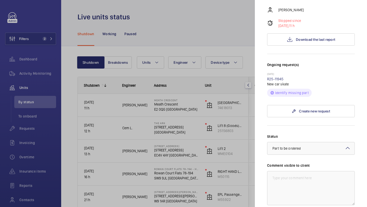
click at [292, 163] on div "Comment visible to client" at bounding box center [311, 184] width 88 height 42
click at [289, 171] on textarea at bounding box center [311, 188] width 88 height 34
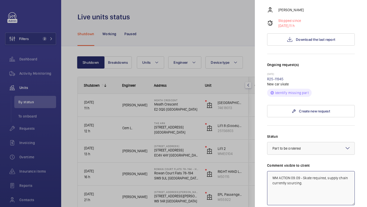
drag, startPoint x: 308, startPoint y: 170, endPoint x: 270, endPoint y: 160, distance: 39.5
click at [270, 171] on textarea "WM ACTION 09.09 - Skate required, supply chain currently sourcing." at bounding box center [311, 188] width 88 height 34
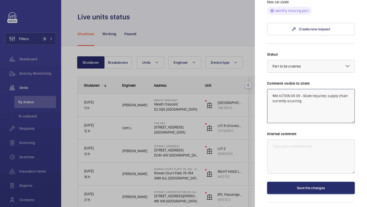
type textarea "WM ACTION 09.09 - Skate required, supply chain currently sourcing."
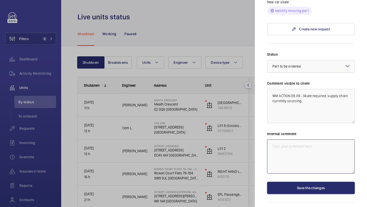
click at [288, 144] on textarea at bounding box center [311, 157] width 88 height 34
paste textarea "WM ACTION 09.09 - Skate required, supply chain currently sourcing."
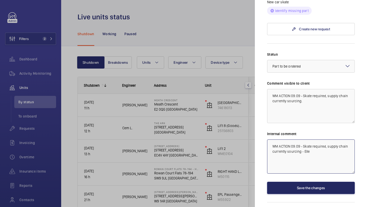
type textarea "WM ACTION 09.09 - Skate required, supply chain currently sourcing - Elle"
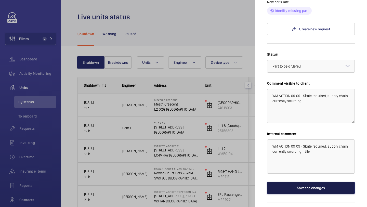
click at [290, 182] on button "Save the changes" at bounding box center [311, 188] width 88 height 12
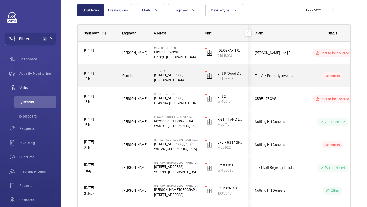
scroll to position [53, 0]
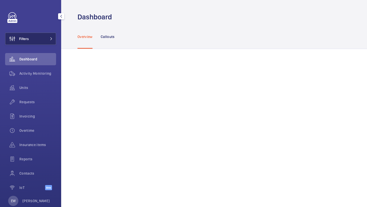
click at [37, 36] on button "Filters" at bounding box center [30, 39] width 51 height 12
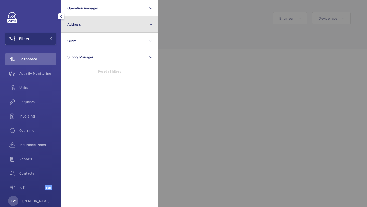
click at [80, 27] on button "Address" at bounding box center [109, 24] width 97 height 16
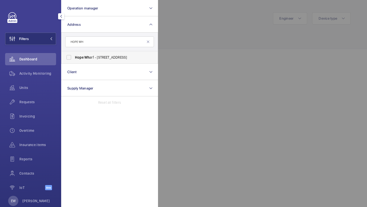
type input "HOPE WH"
click at [89, 57] on span "Wh" at bounding box center [86, 57] width 5 height 4
click at [74, 57] on input "Hope Wh arf - [STREET_ADDRESS]" at bounding box center [69, 57] width 10 height 10
checkbox input "true"
click at [39, 96] on div "Requests" at bounding box center [30, 102] width 51 height 12
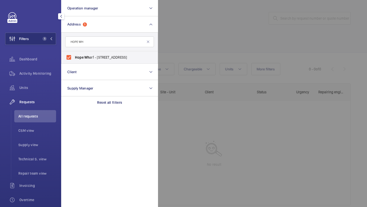
click at [186, 37] on div at bounding box center [341, 103] width 367 height 207
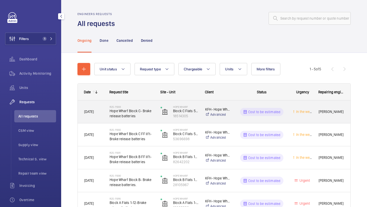
click at [143, 111] on span "Hope Wharf Block C- Brake release batteries" at bounding box center [132, 113] width 44 height 10
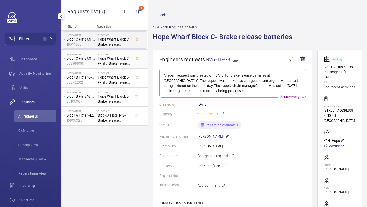
click at [124, 64] on span "Hope Wharf Block C FF lift- Brake release batteries" at bounding box center [115, 61] width 34 height 10
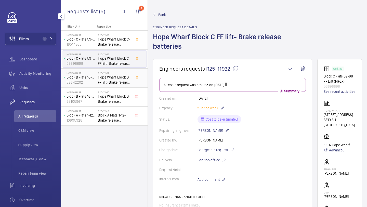
click at [121, 74] on h2 "R25-11931" at bounding box center [115, 73] width 34 height 3
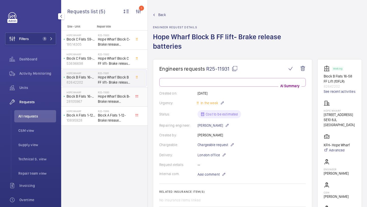
click at [120, 89] on div "R25-11930 Hope Wharf Block B- Brake release batteries." at bounding box center [116, 97] width 36 height 17
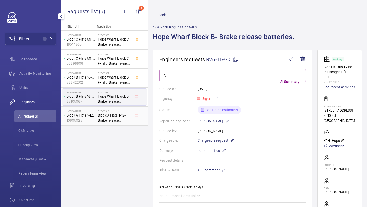
click at [114, 114] on span "Block A Flats 1-12-Brake release batteries." at bounding box center [115, 118] width 34 height 10
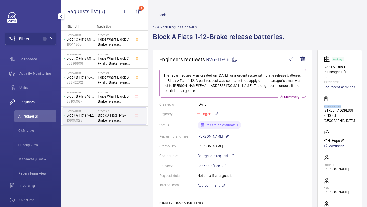
drag, startPoint x: 342, startPoint y: 106, endPoint x: 323, endPoint y: 106, distance: 18.9
click at [323, 106] on wm-front-card "Working Block A Flats 1-12 Passenger Lift (6FLR) 10895928 See recent activities…" at bounding box center [340, 142] width 45 height 185
copy p "Hope Wharf"
click at [50, 42] on button "Filters 1" at bounding box center [30, 39] width 51 height 12
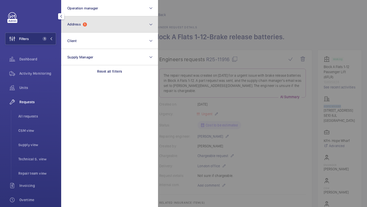
click at [84, 22] on span "1" at bounding box center [85, 24] width 4 height 4
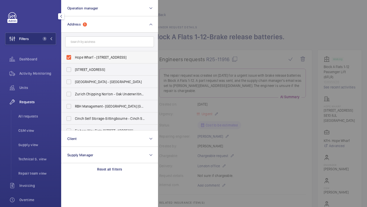
drag, startPoint x: 82, startPoint y: 57, endPoint x: 82, endPoint y: 52, distance: 5.9
click at [82, 57] on span "Hope Wharf - [STREET_ADDRESS]" at bounding box center [110, 57] width 70 height 5
click at [74, 57] on input "Hope Wharf - [STREET_ADDRESS]" at bounding box center [69, 57] width 10 height 10
checkbox input "false"
click at [83, 46] on input "text" at bounding box center [109, 41] width 89 height 11
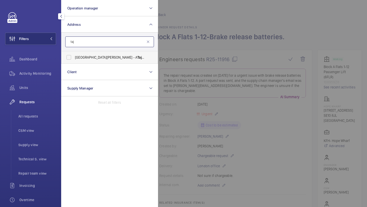
type input "taj"
click at [89, 61] on label "[GEOGRAPHIC_DATA][PERSON_NAME] - A [GEOGRAPHIC_DATA]" at bounding box center [106, 57] width 89 height 12
click at [74, 61] on input "[GEOGRAPHIC_DATA][PERSON_NAME] - A [GEOGRAPHIC_DATA]" at bounding box center [69, 57] width 10 height 10
checkbox input "true"
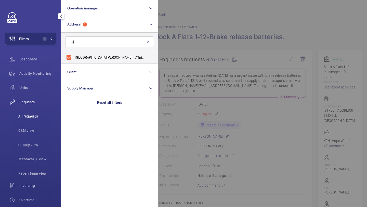
click at [40, 113] on li "All requests" at bounding box center [35, 116] width 42 height 12
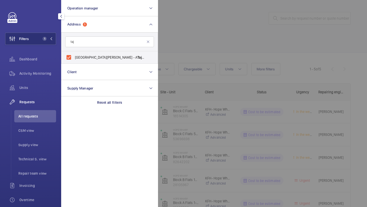
click at [187, 47] on div at bounding box center [341, 103] width 367 height 207
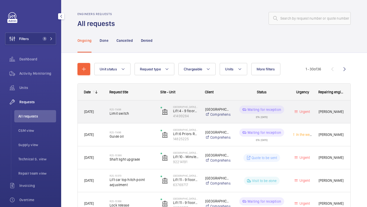
click at [141, 106] on div "R25-11498 Limit switch" at bounding box center [132, 112] width 44 height 15
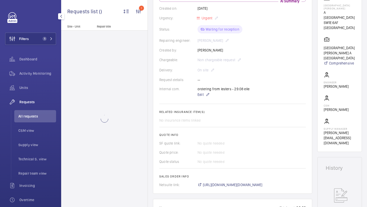
scroll to position [131, 0]
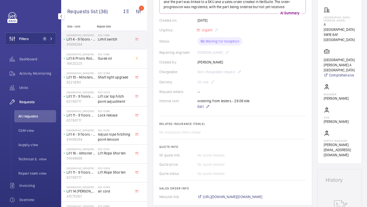
scroll to position [201, 0]
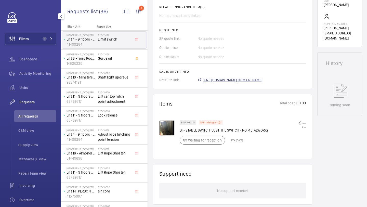
click at [263, 82] on span "[URL][DOMAIN_NAME][DOMAIN_NAME]" at bounding box center [233, 80] width 60 height 5
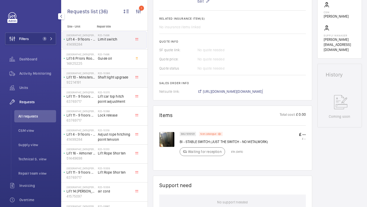
scroll to position [187, 0]
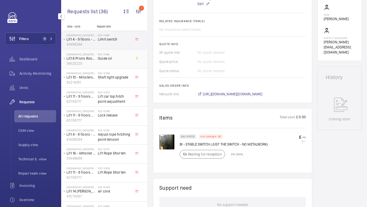
click at [115, 60] on span "Guide oil" at bounding box center [115, 58] width 34 height 5
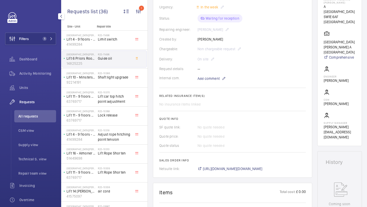
scroll to position [113, 0]
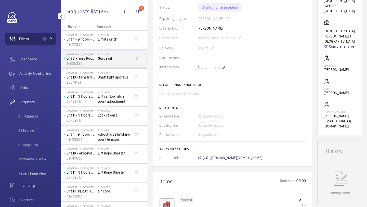
click at [42, 37] on span "1" at bounding box center [44, 39] width 6 height 4
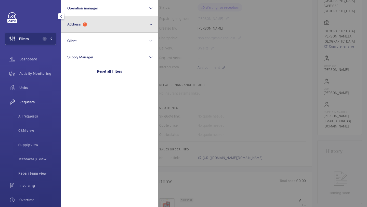
click at [79, 30] on button "Address 1" at bounding box center [109, 24] width 97 height 16
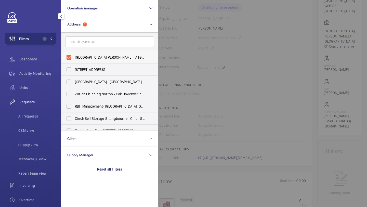
click at [81, 54] on label "[GEOGRAPHIC_DATA][PERSON_NAME] - A [GEOGRAPHIC_DATA]" at bounding box center [106, 57] width 89 height 12
click at [74, 54] on input "[GEOGRAPHIC_DATA][PERSON_NAME] - A [GEOGRAPHIC_DATA]" at bounding box center [69, 57] width 10 height 10
checkbox input "false"
click at [83, 44] on input "text" at bounding box center [109, 41] width 89 height 11
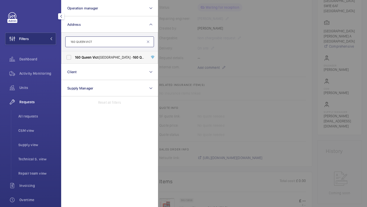
type input "160 QUEEN VICT"
click at [96, 59] on span "Vict" at bounding box center [96, 57] width 6 height 4
click at [74, 59] on input "[GEOGRAPHIC_DATA] - [STREET_ADDRESS]" at bounding box center [69, 57] width 10 height 10
checkbox input "true"
click at [241, 44] on div at bounding box center [341, 103] width 367 height 207
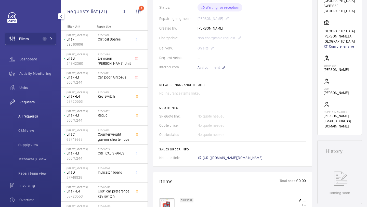
click at [41, 115] on span "All requests" at bounding box center [37, 116] width 38 height 5
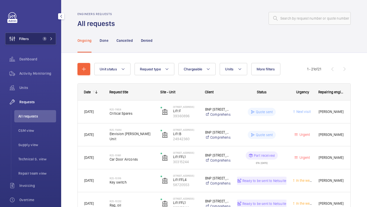
click at [40, 38] on button "Filters 1" at bounding box center [30, 39] width 51 height 12
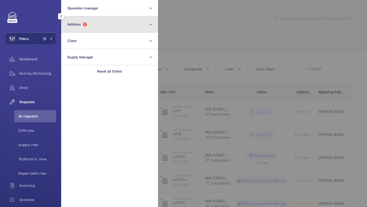
click at [73, 21] on button "Address 1" at bounding box center [109, 24] width 97 height 16
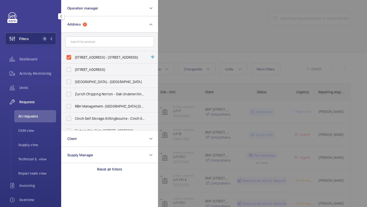
click at [192, 37] on div at bounding box center [341, 103] width 367 height 207
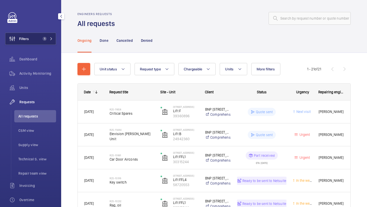
click at [40, 35] on button "Filters 1" at bounding box center [30, 39] width 51 height 12
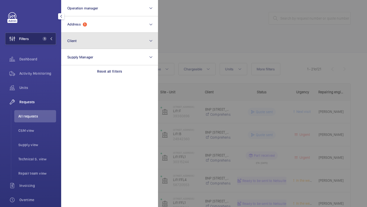
click at [92, 33] on button "Client" at bounding box center [109, 41] width 97 height 16
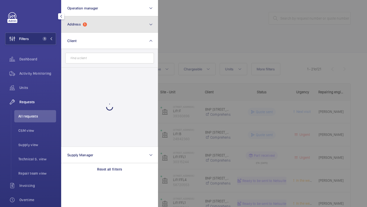
click at [91, 29] on button "Address 1" at bounding box center [109, 24] width 97 height 16
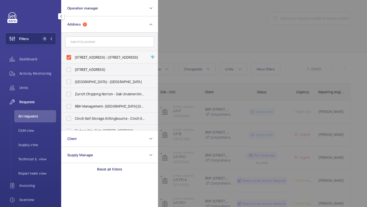
click at [91, 52] on label "[STREET_ADDRESS] - [STREET_ADDRESS]" at bounding box center [106, 57] width 89 height 12
click at [74, 52] on input "[STREET_ADDRESS] - [STREET_ADDRESS]" at bounding box center [69, 57] width 10 height 10
checkbox input "false"
click at [174, 34] on div at bounding box center [341, 103] width 367 height 207
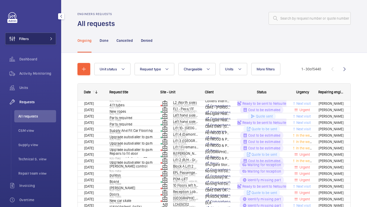
click at [46, 38] on button "Filters" at bounding box center [30, 39] width 51 height 12
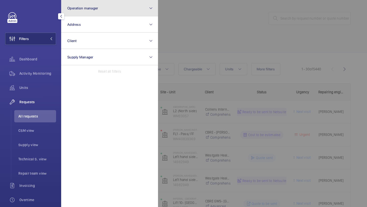
click at [79, 12] on button "Operation manager" at bounding box center [109, 8] width 97 height 16
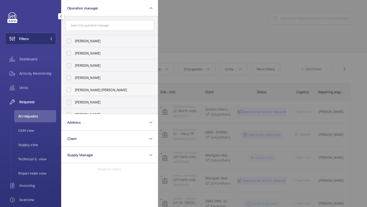
scroll to position [19, 0]
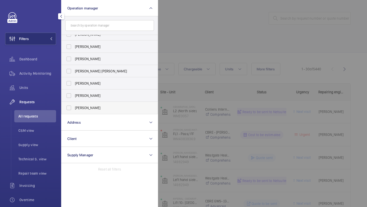
click at [89, 108] on span "[PERSON_NAME]" at bounding box center [110, 107] width 70 height 5
click at [74, 108] on input "[PERSON_NAME]" at bounding box center [69, 108] width 10 height 10
checkbox input "true"
click at [209, 28] on div at bounding box center [341, 103] width 367 height 207
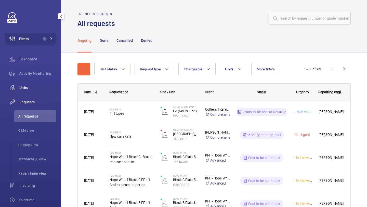
click at [44, 89] on span "Units" at bounding box center [37, 87] width 37 height 5
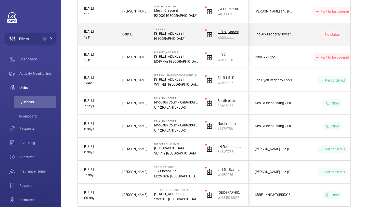
scroll to position [118, 0]
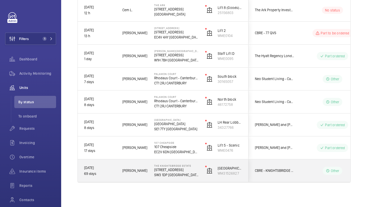
click at [282, 163] on div "CBRE - KNIGHTSBRIDGE ESTATE" at bounding box center [271, 171] width 45 height 16
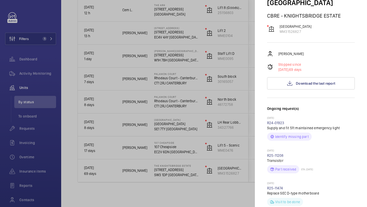
scroll to position [95, 0]
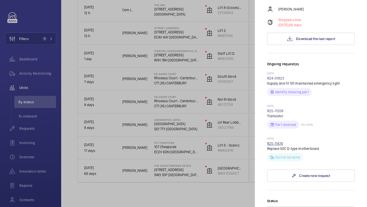
click at [282, 142] on link "R25-11474" at bounding box center [275, 144] width 16 height 4
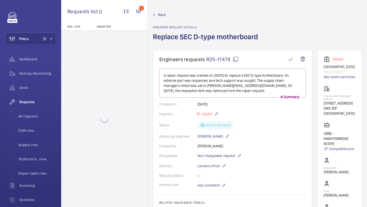
scroll to position [245, 0]
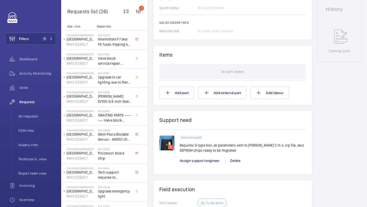
click at [170, 139] on img at bounding box center [167, 143] width 15 height 15
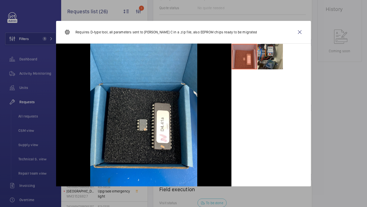
click at [262, 58] on li at bounding box center [271, 57] width 26 height 26
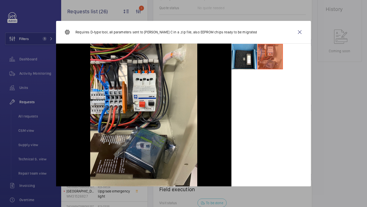
click at [306, 31] on div "Requires D-type tool, all parameters sent to [PERSON_NAME] C in a .zip file, al…" at bounding box center [183, 32] width 255 height 23
click at [297, 30] on wm-front-icon-button at bounding box center [300, 32] width 12 height 12
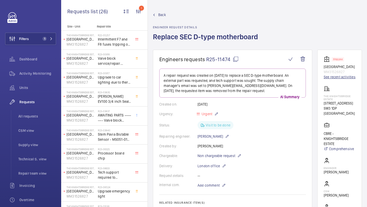
click at [329, 75] on link "See recent activities" at bounding box center [340, 77] width 32 height 5
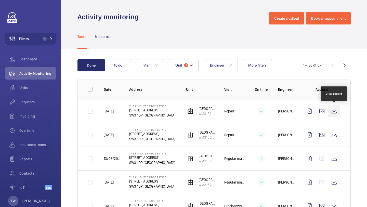
click at [335, 107] on wm-front-icon-button at bounding box center [334, 111] width 12 height 12
